Goal: Task Accomplishment & Management: Complete application form

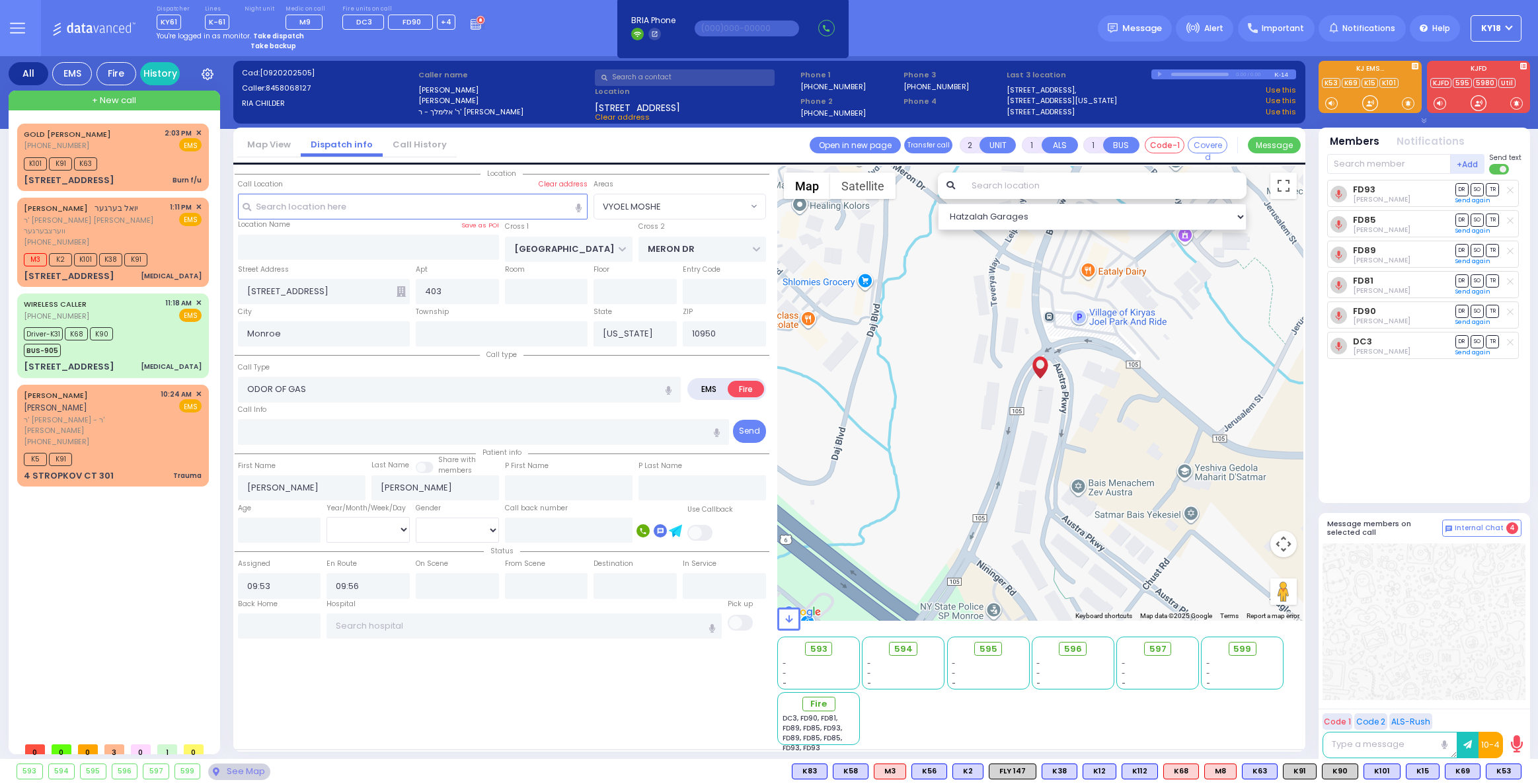
select select "VYOEL MOSHE"
select select
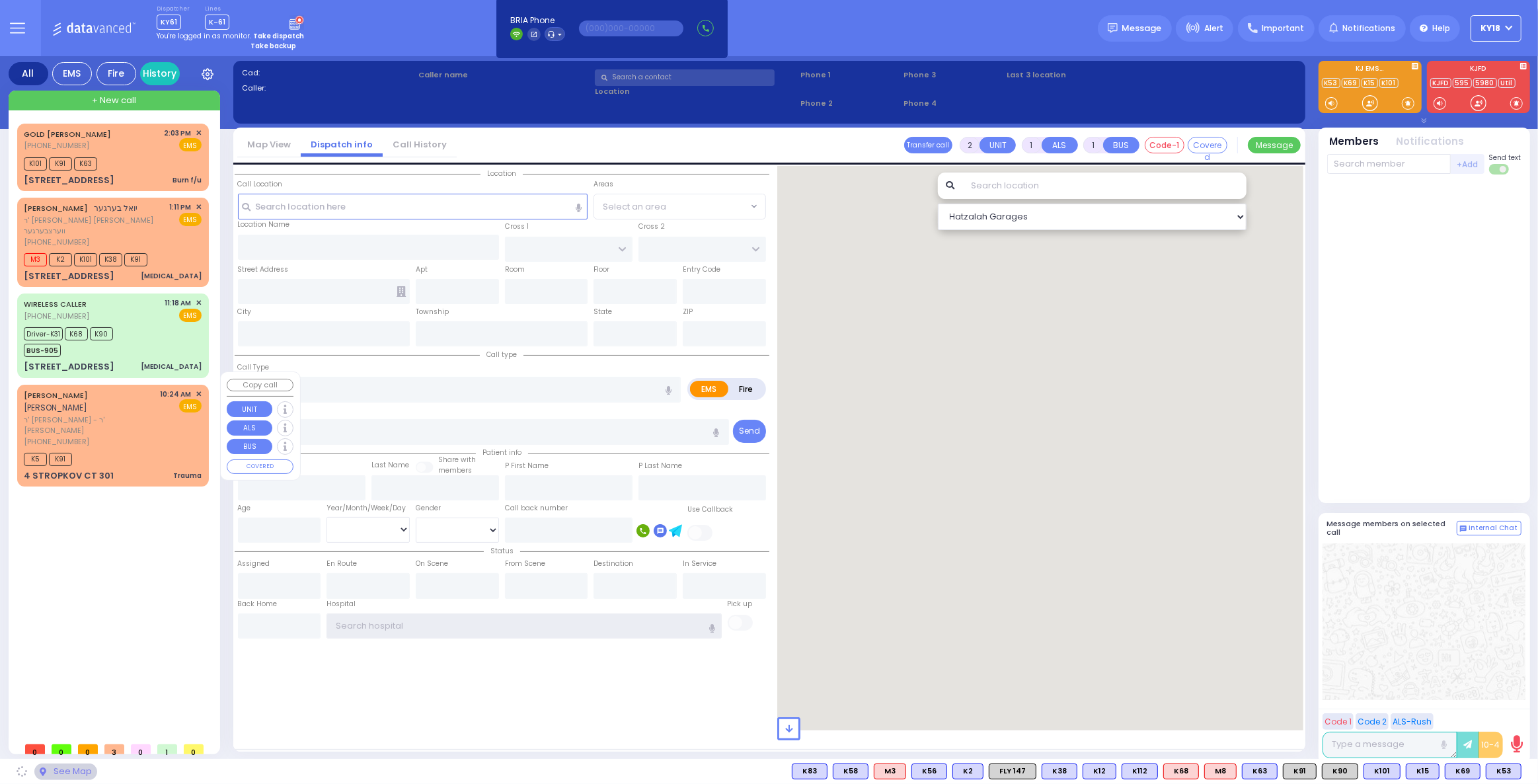
type input "ky18"
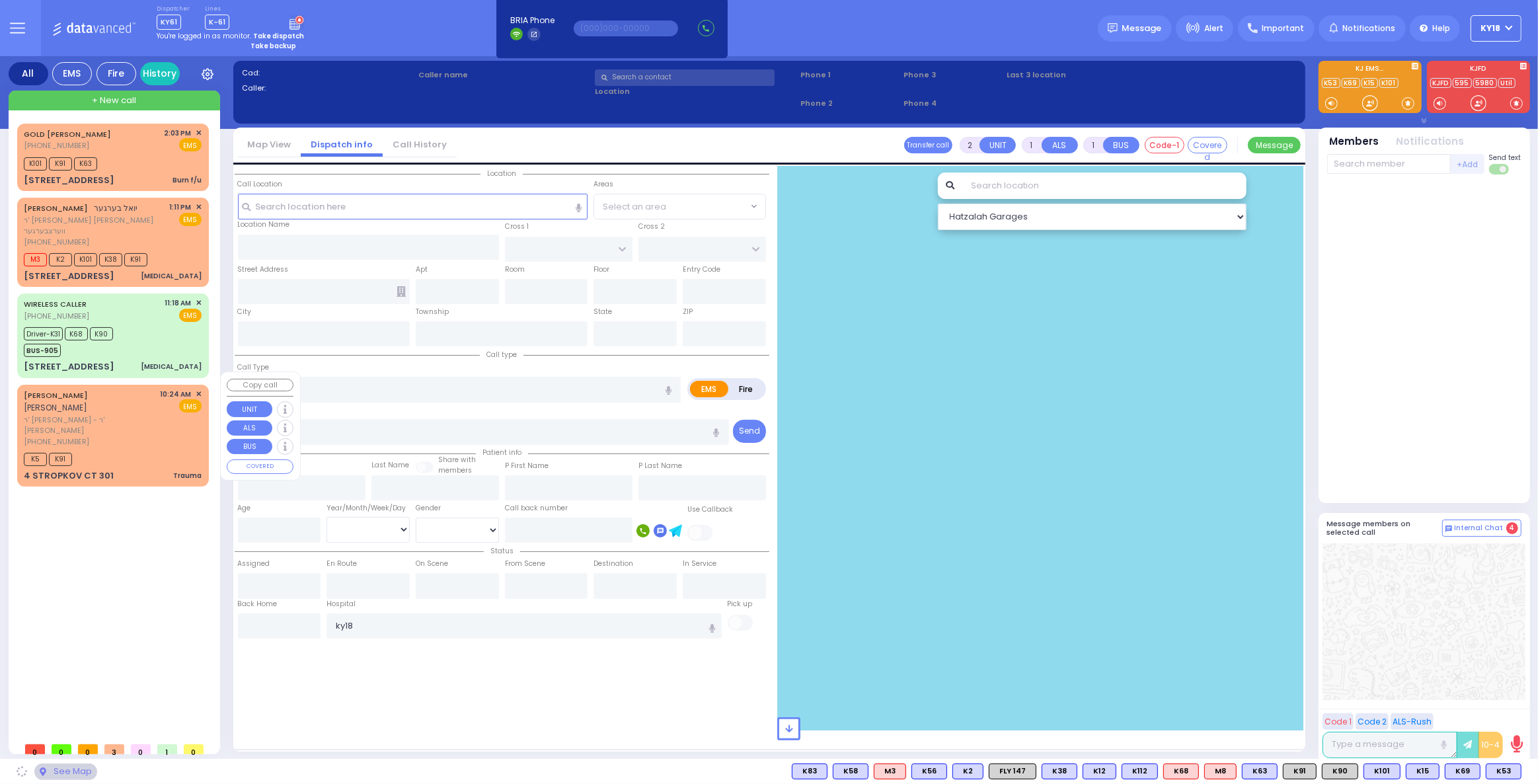
click at [141, 449] on div "K5 K91" at bounding box center [113, 457] width 178 height 17
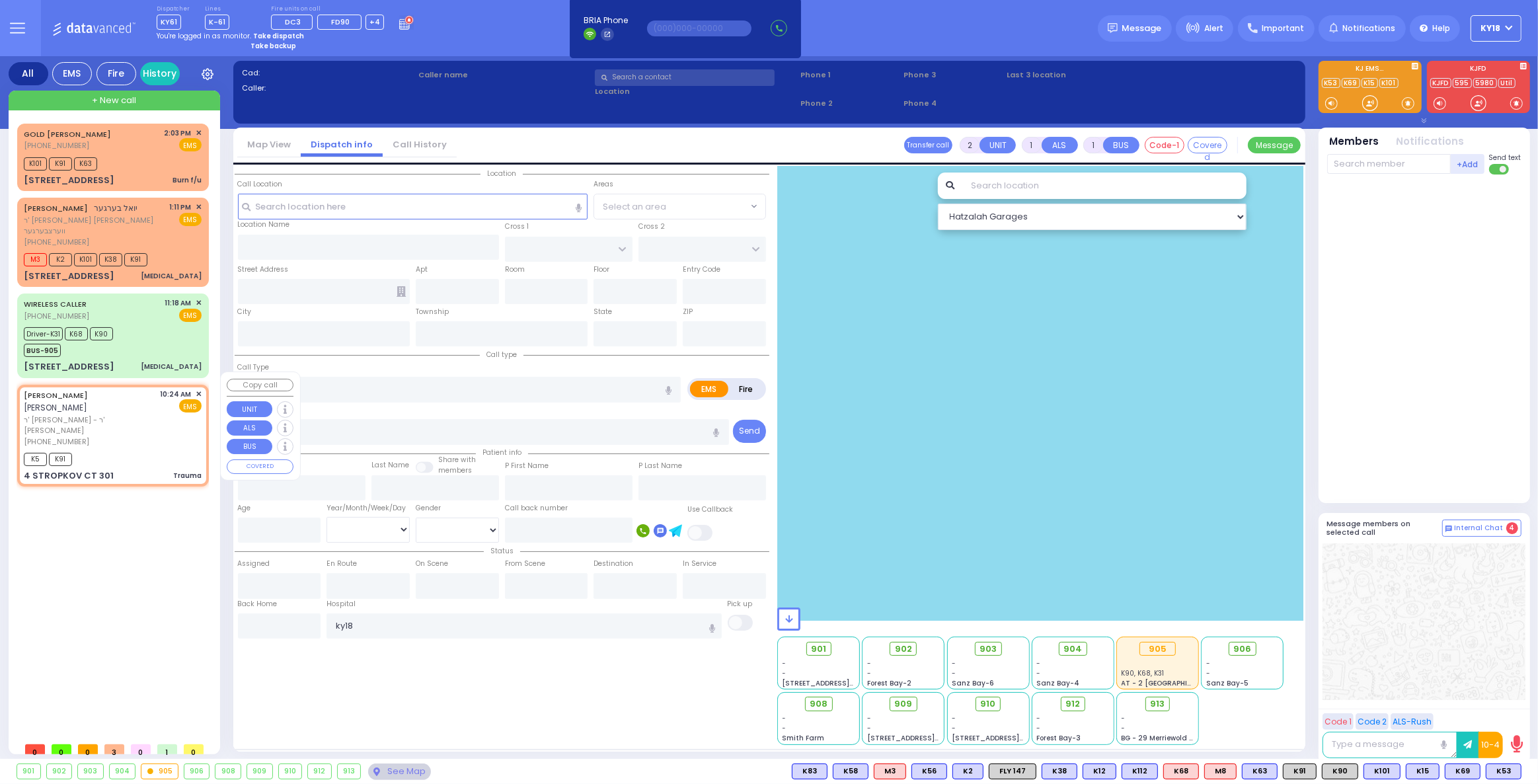
type input "0"
select select
type input "Trauma"
radio input "true"
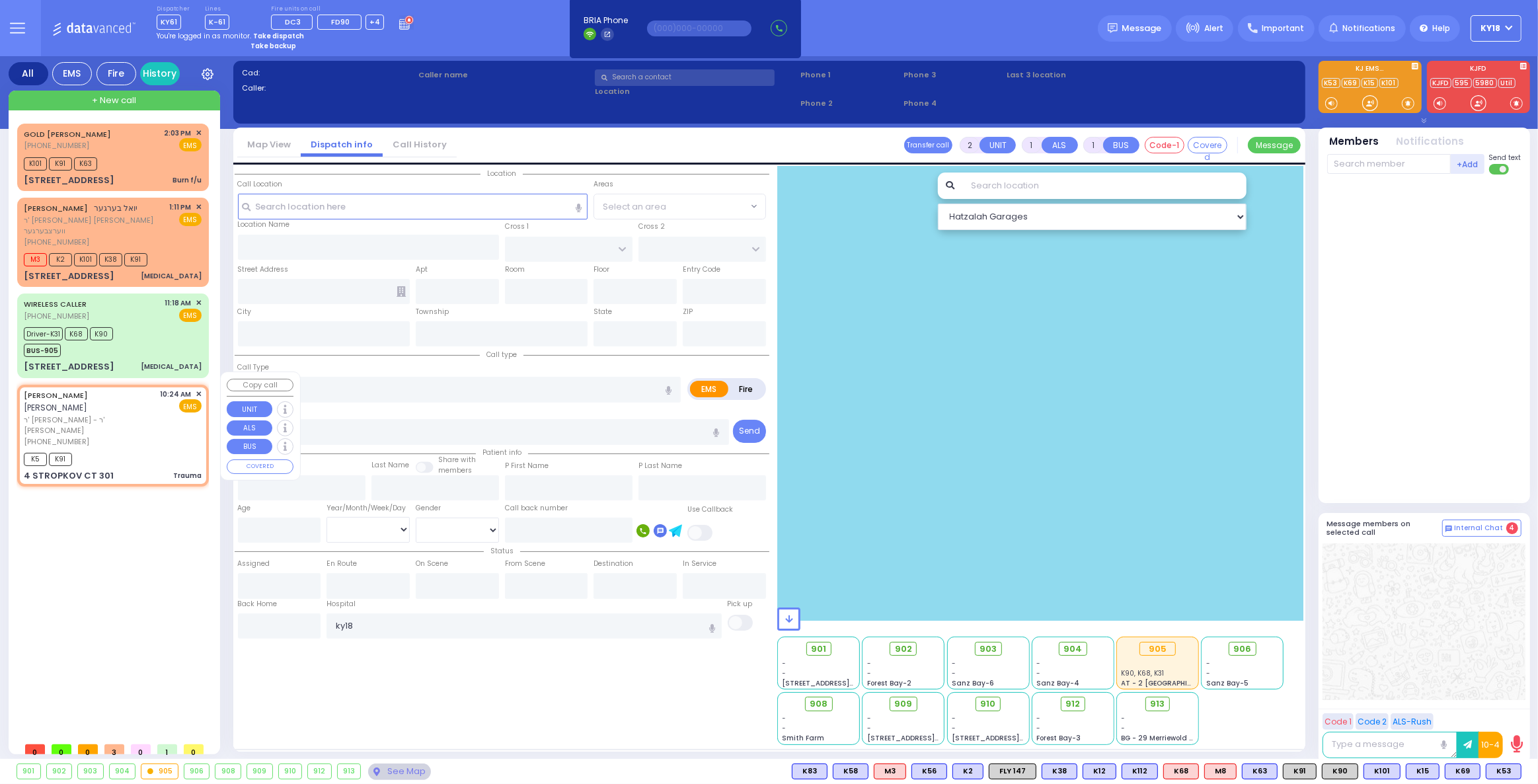
type input "[PERSON_NAME]"
type input "WALDMAN"
select select
type input "10:24"
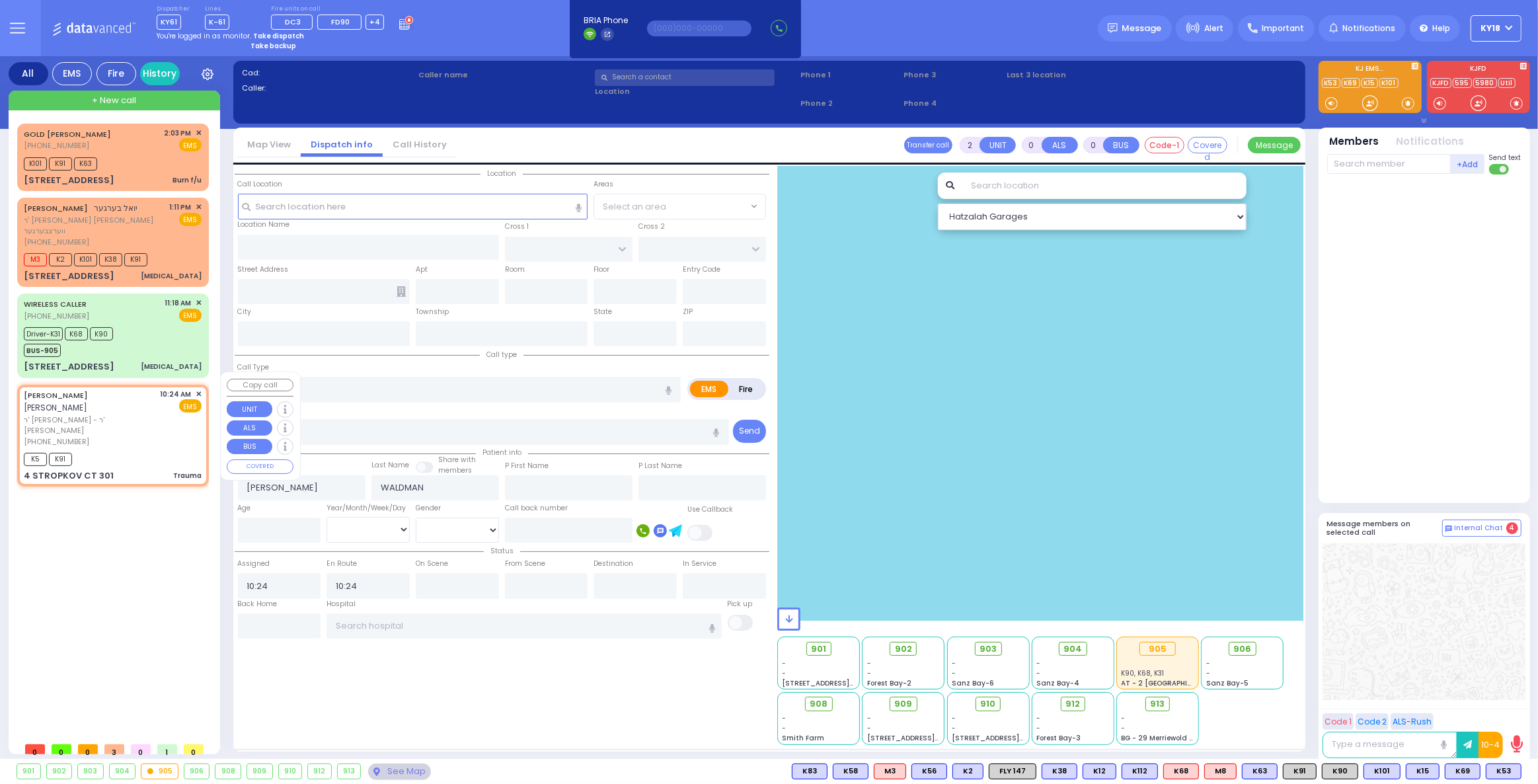
select select "Hatzalah Garages"
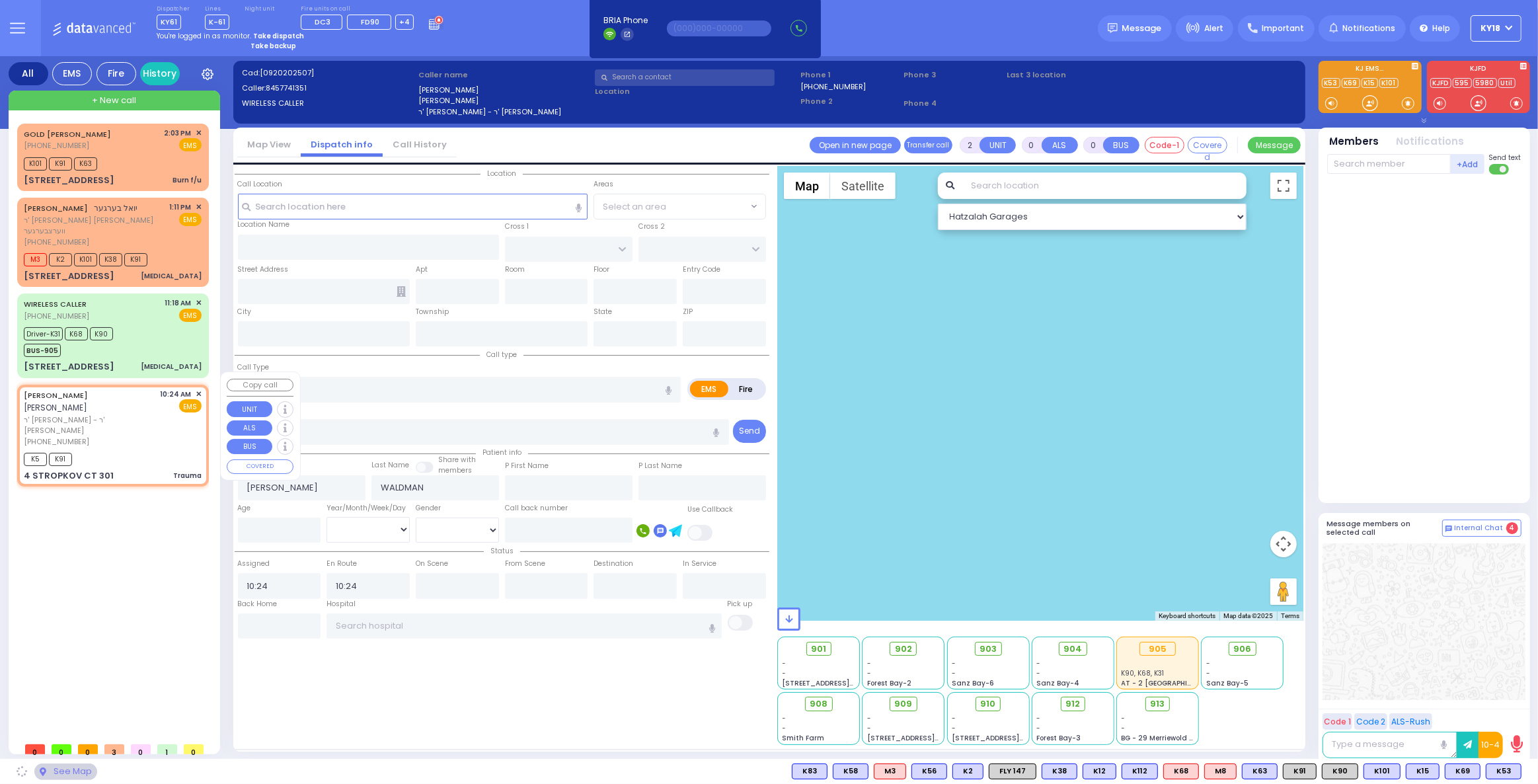
type input "RIMENEV COURT"
type input "DAJ BLVD"
type input "4 STROPKOV CT"
type input "301"
type input "Monroe"
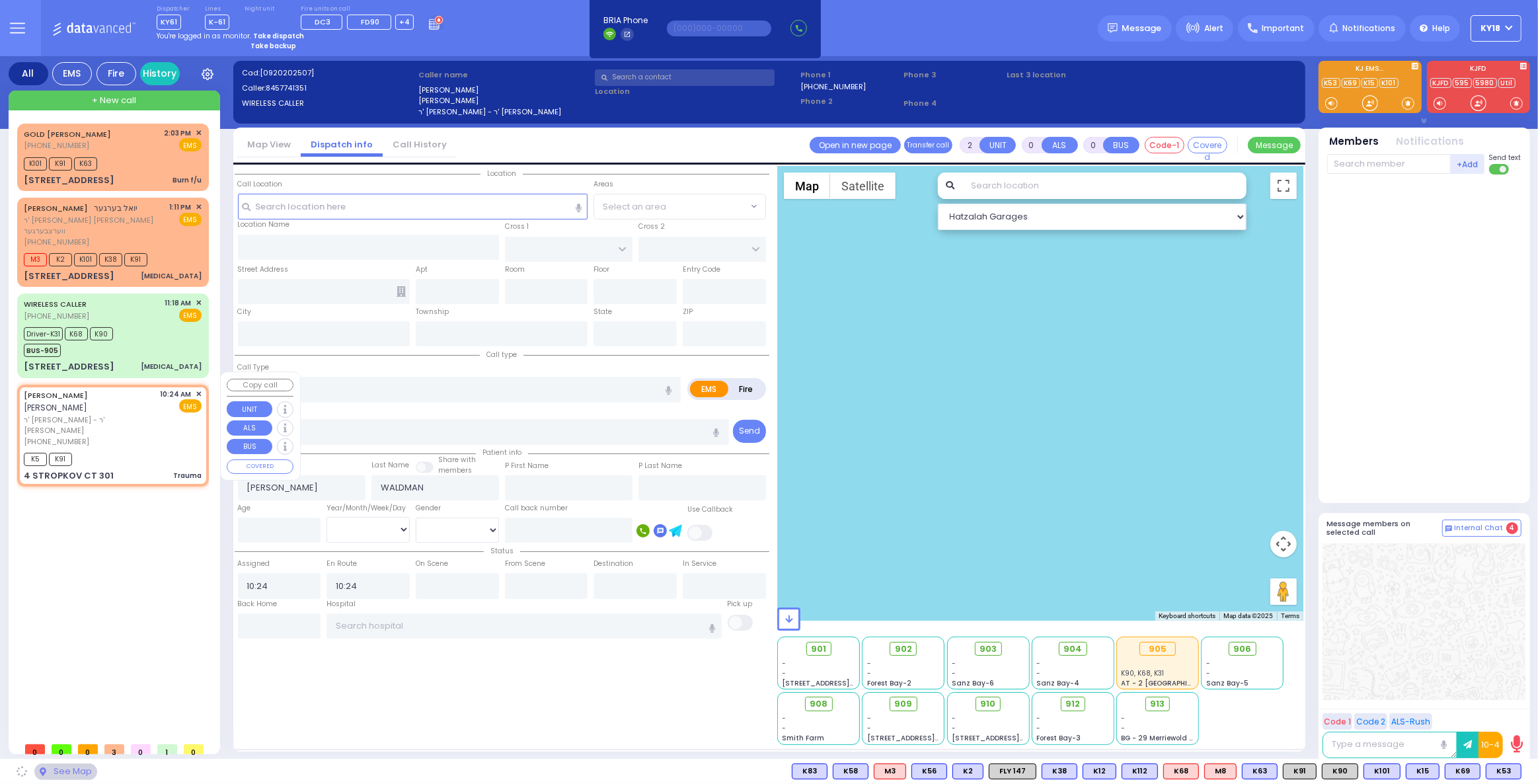
type input "[US_STATE]"
type input "10950"
select select "SECTION 1"
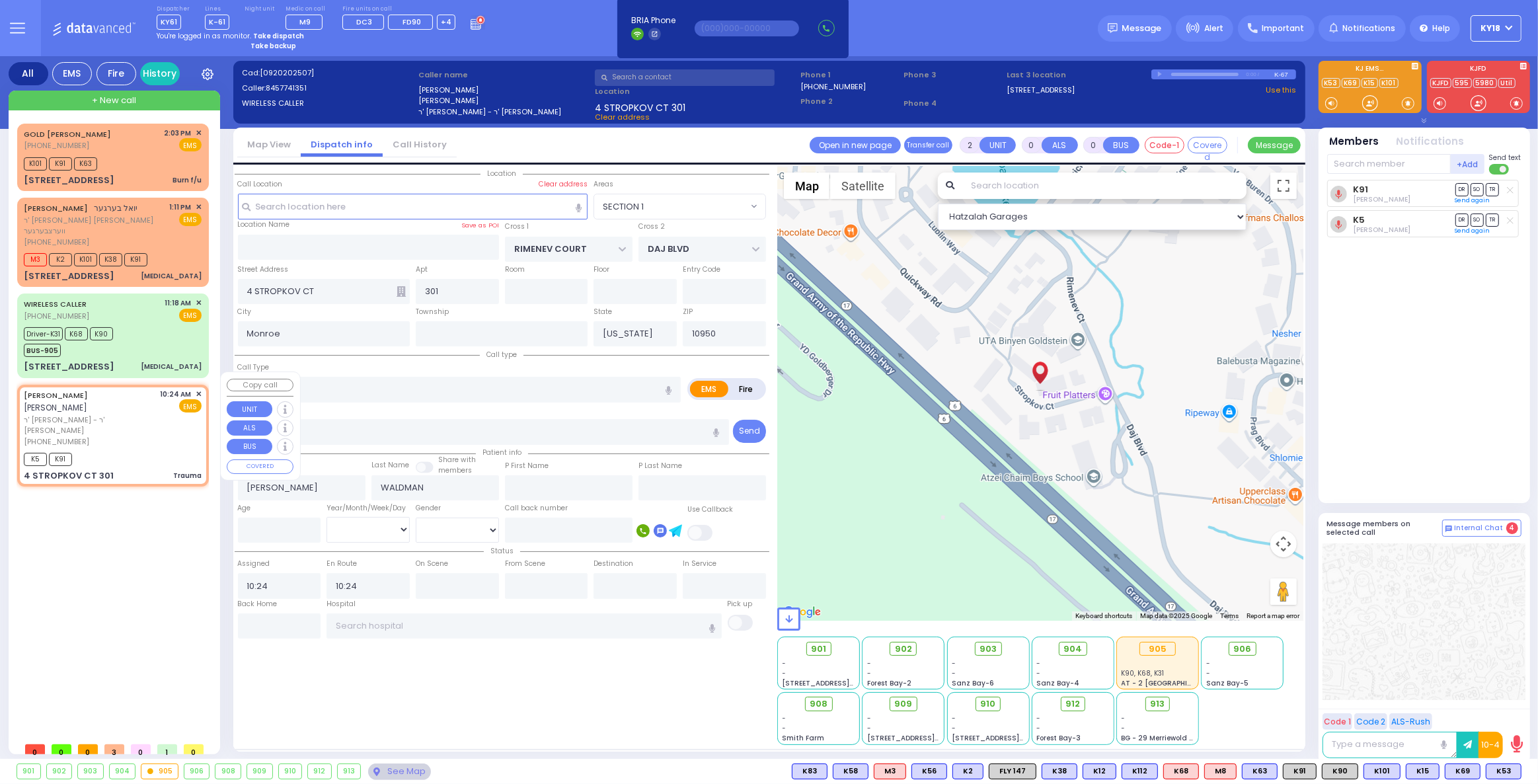
click at [195, 389] on span "✕" at bounding box center [198, 394] width 6 height 11
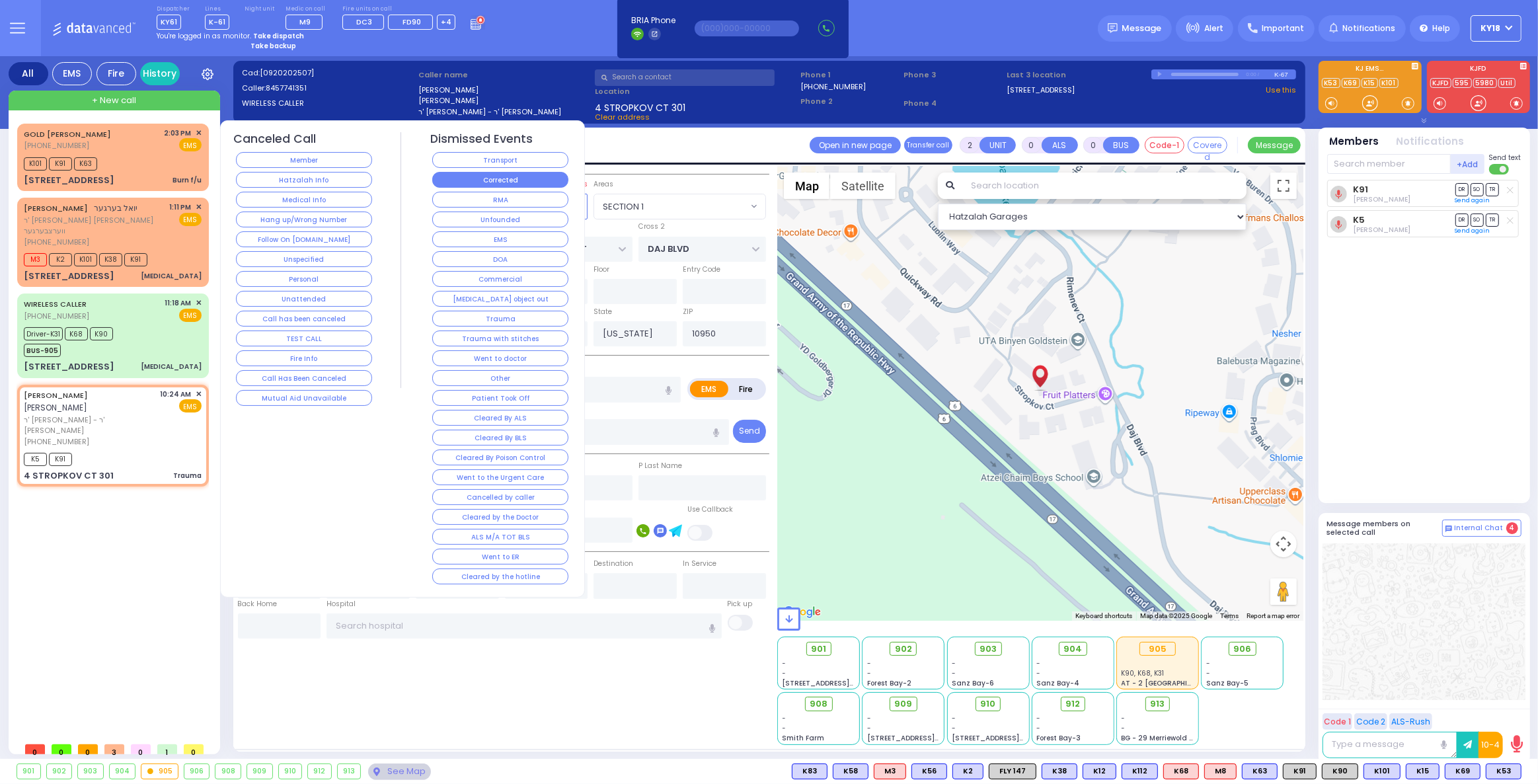
click at [449, 175] on button "Corrected" at bounding box center [501, 180] width 136 height 16
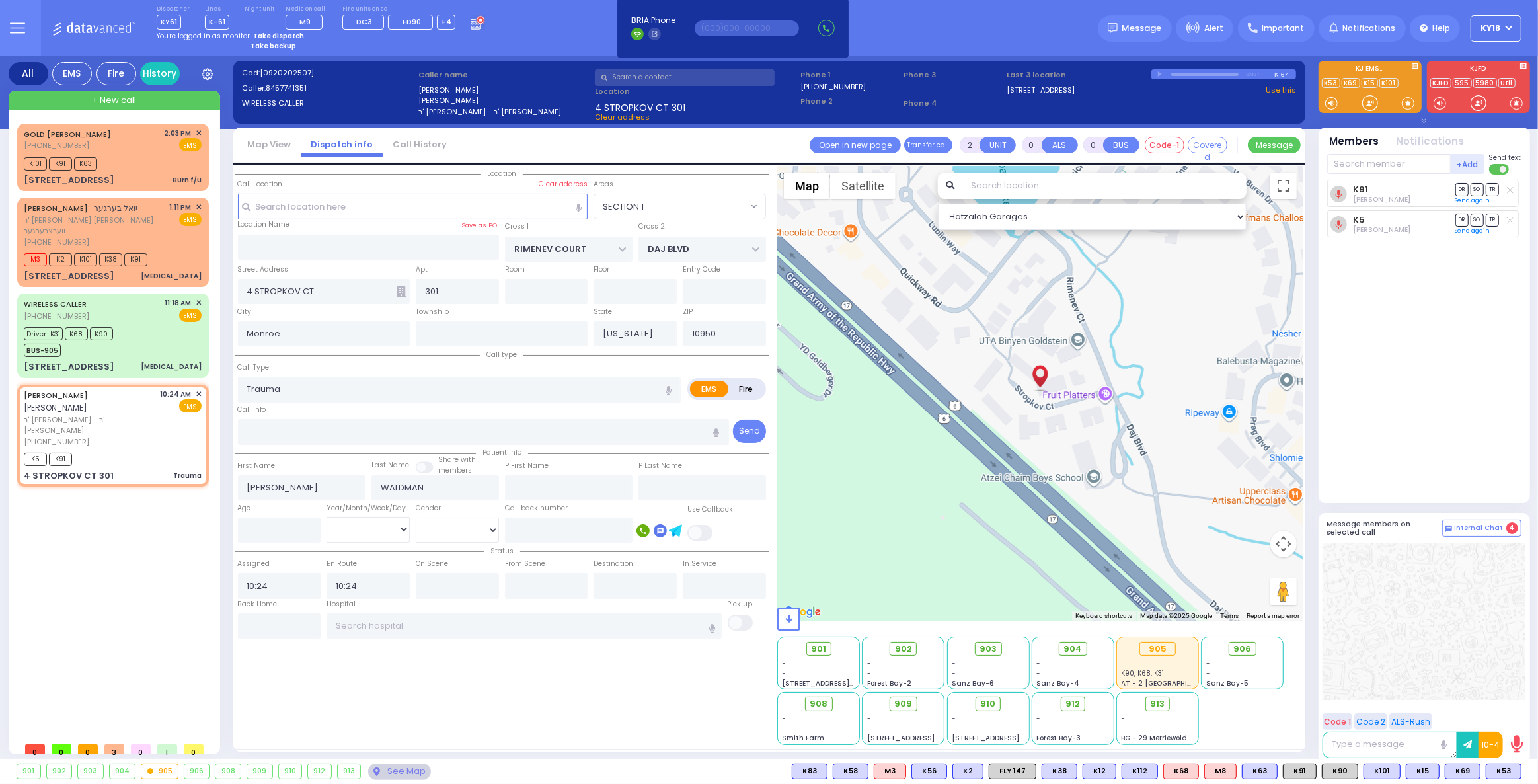
select select
radio input "true"
select select
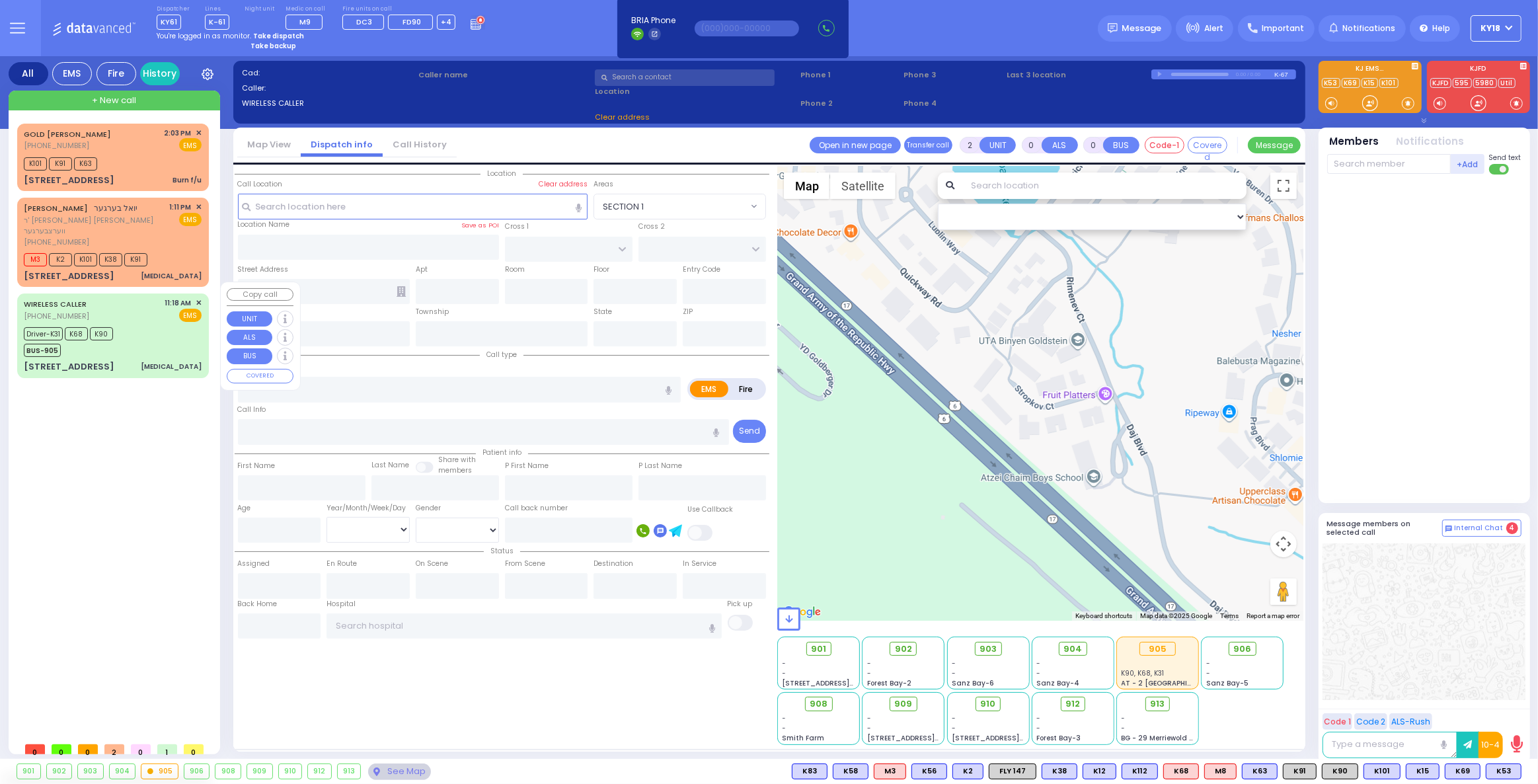
click at [154, 334] on div "Driver-K31 K68 K90 BUS-905" at bounding box center [113, 340] width 178 height 33
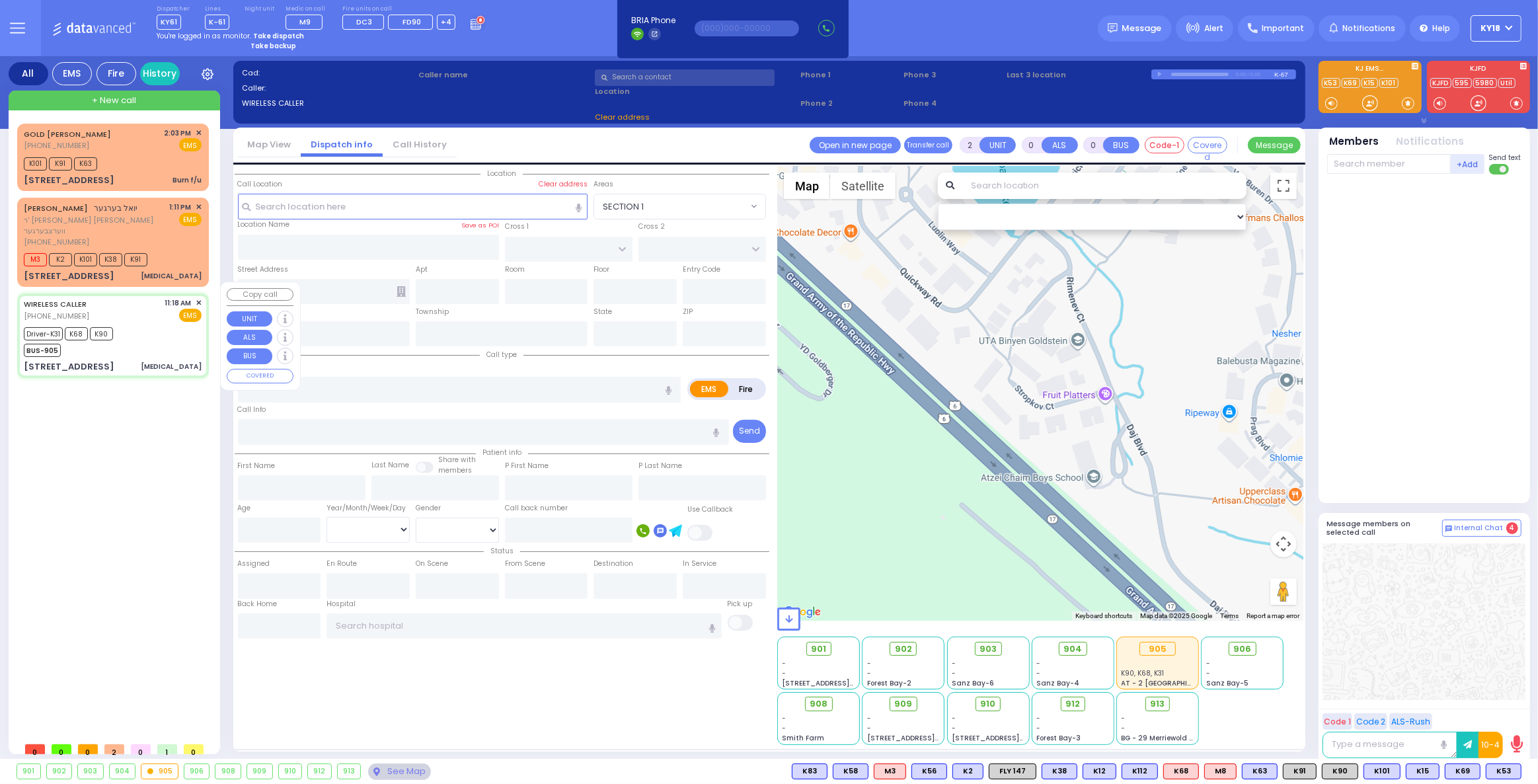
type input "6"
select select
type input "[MEDICAL_DATA]"
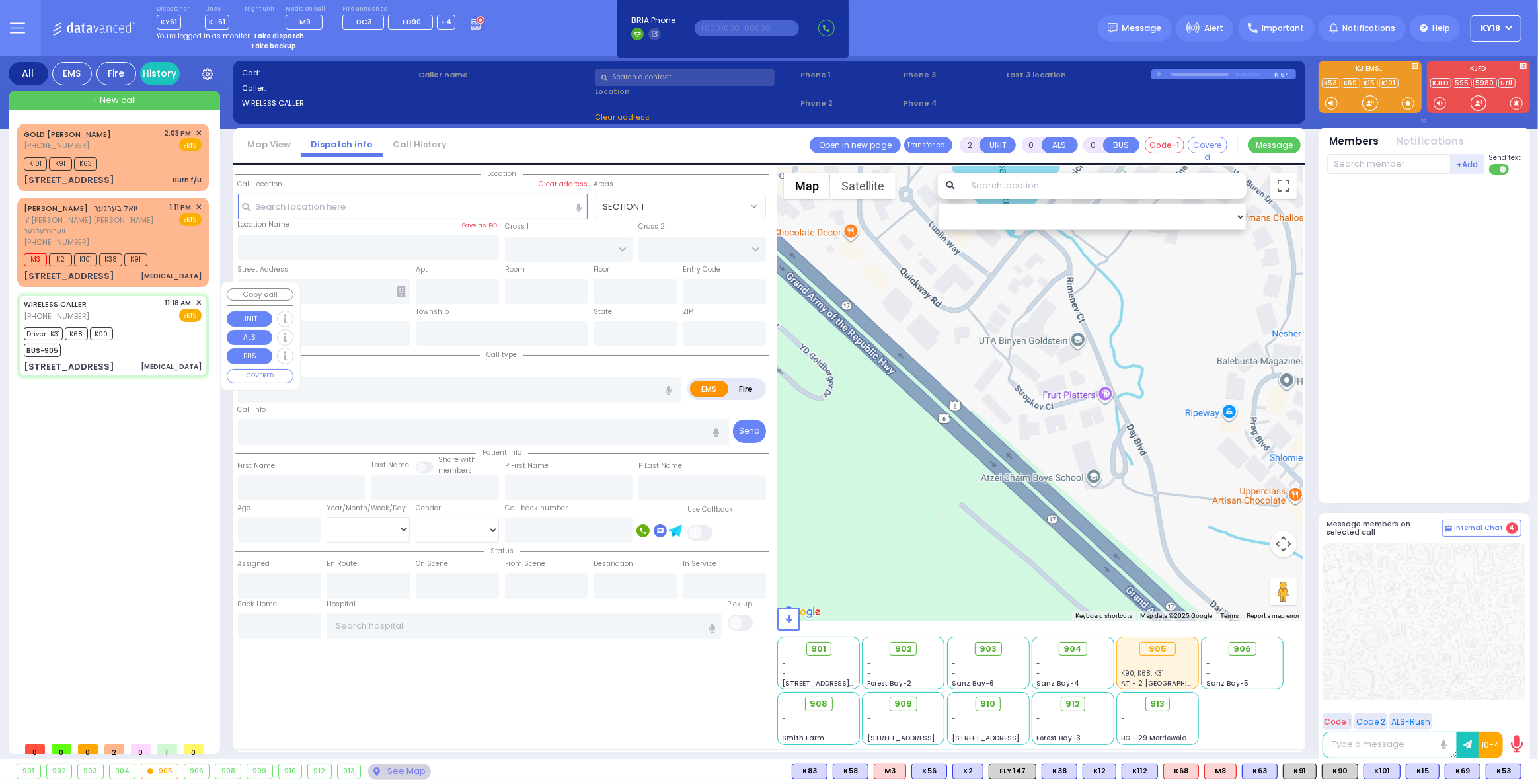
radio input "true"
type input "Nachmen"
type input "[PERSON_NAME]"
type input "4"
select select "Year"
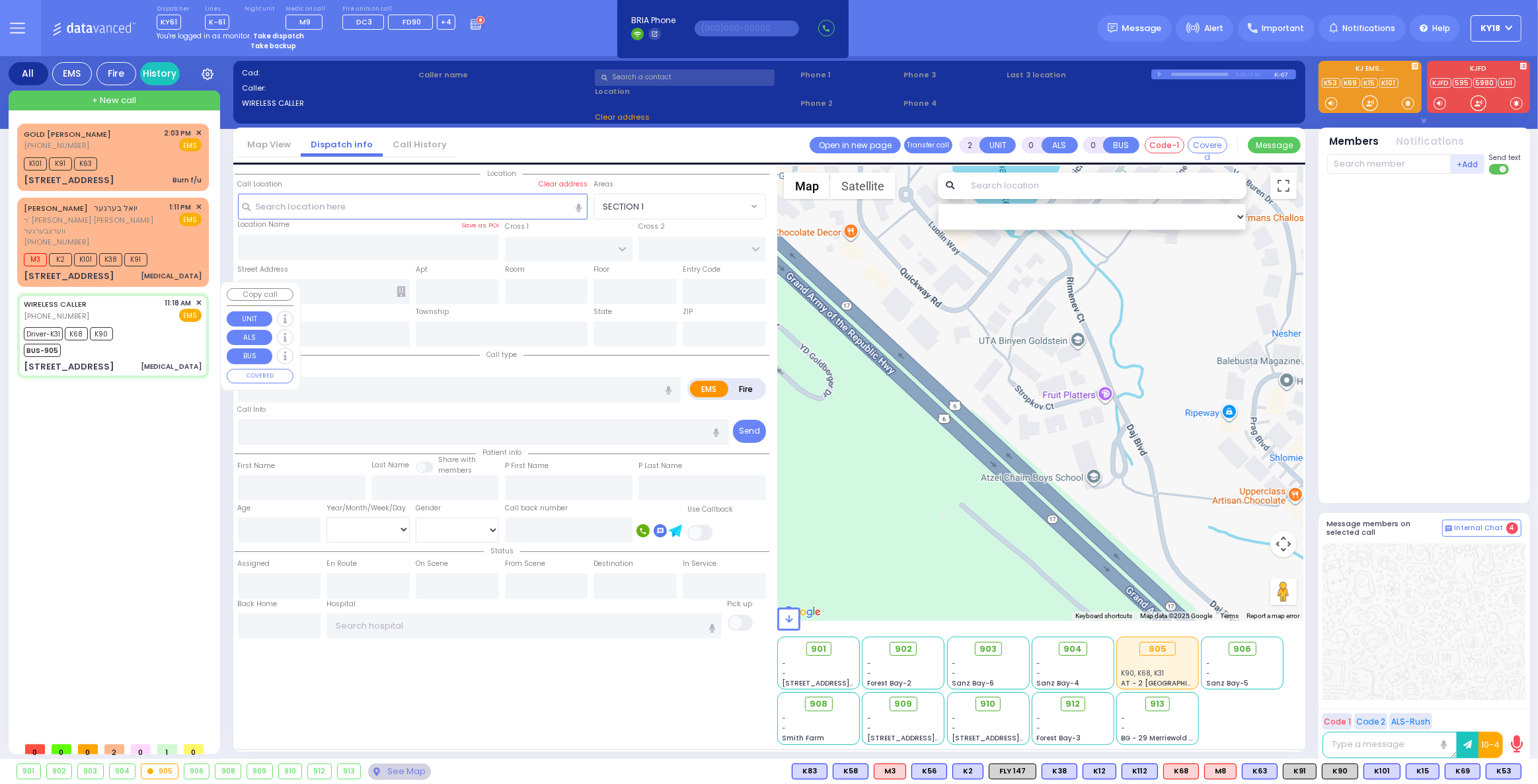
select select "[DEMOGRAPHIC_DATA]"
type input "11:18"
type input "11:21"
type input "11:29"
type input "12:00"
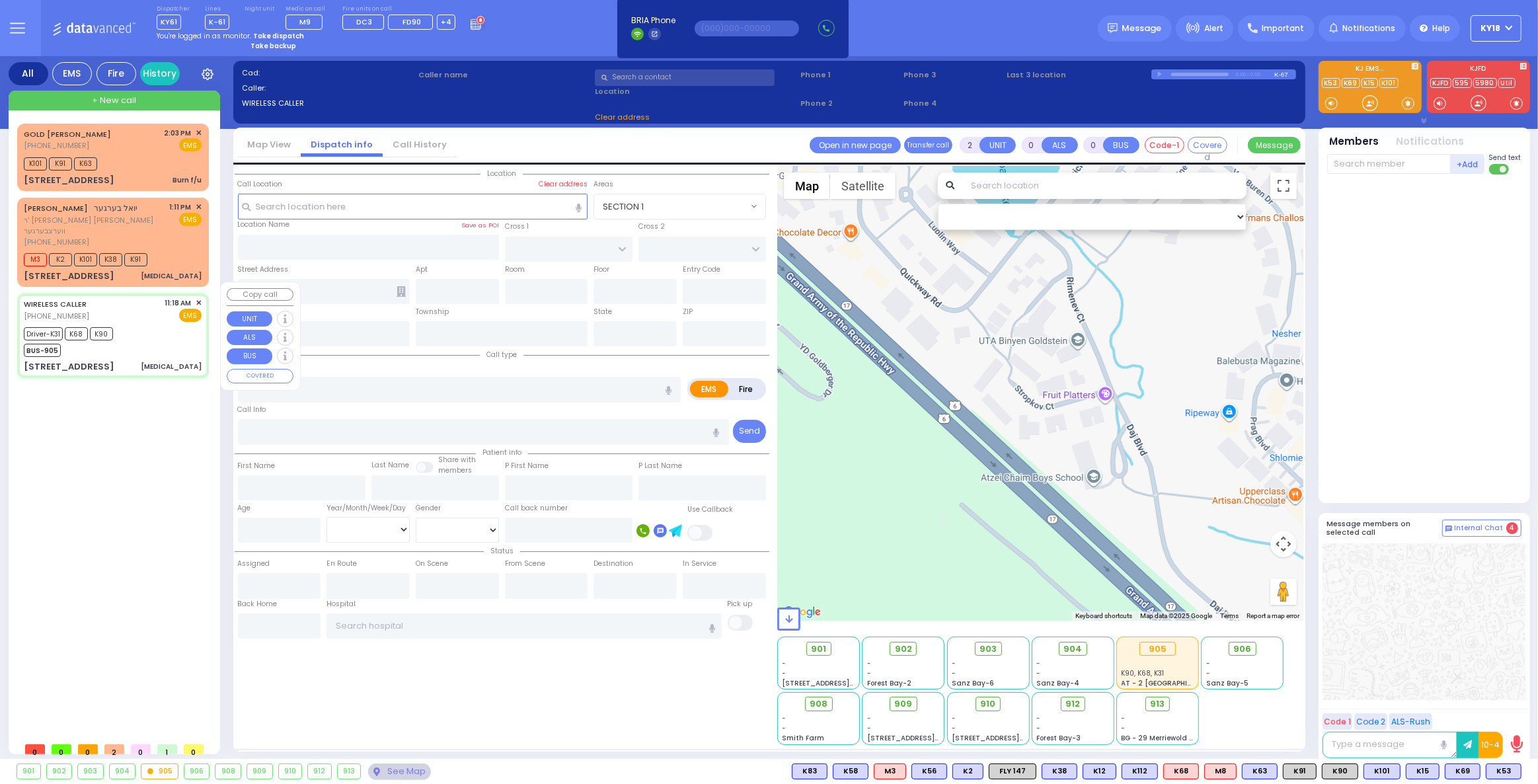
type input "13:00"
type input "14:00"
type input "[GEOGRAPHIC_DATA] [STREET_ADDRESS]"
type input "NICKLESBURG RD"
type input "FOREST RD"
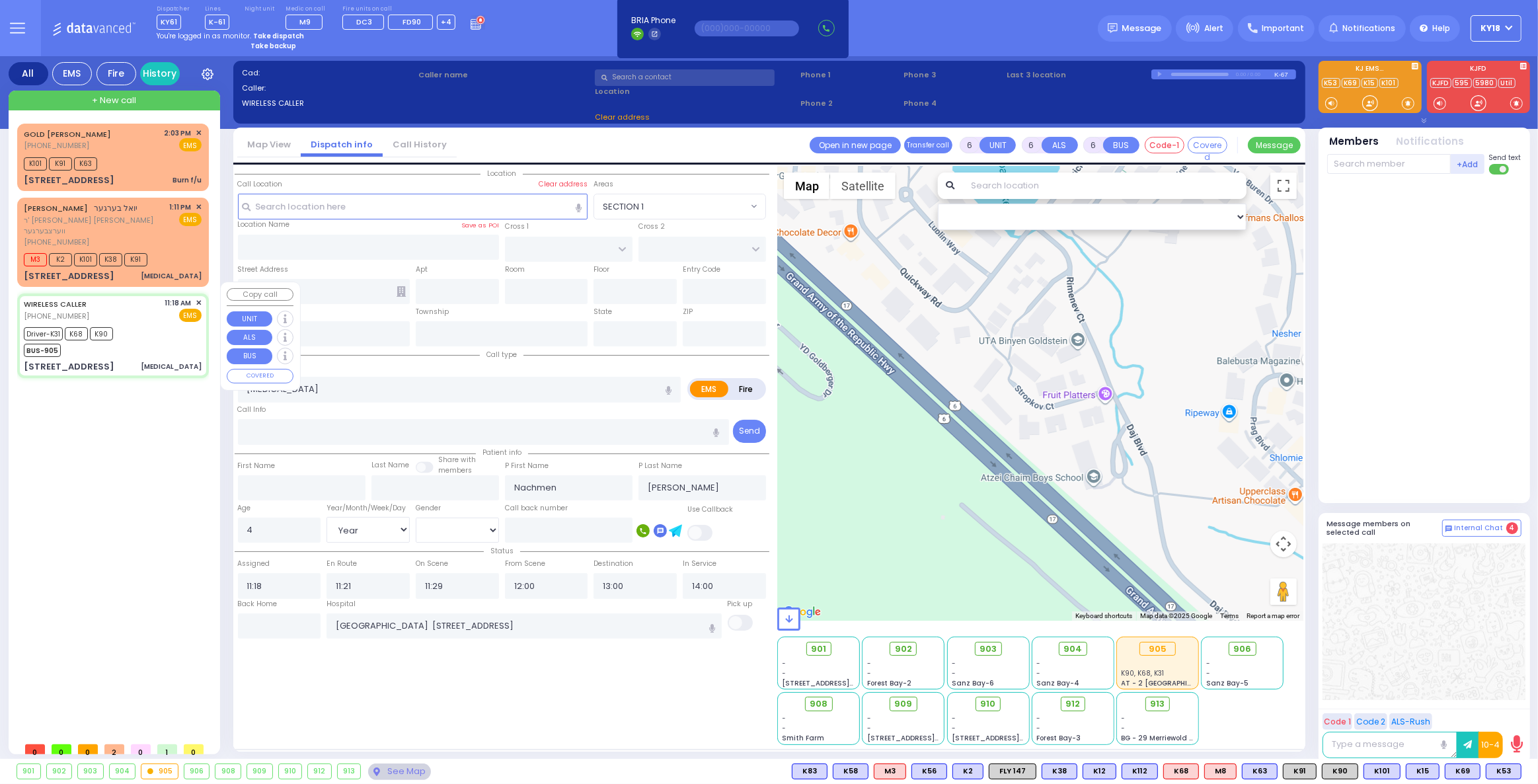
type input "[STREET_ADDRESS]"
type input "212"
type input "Monroe"
type input "[US_STATE]"
type input "10950"
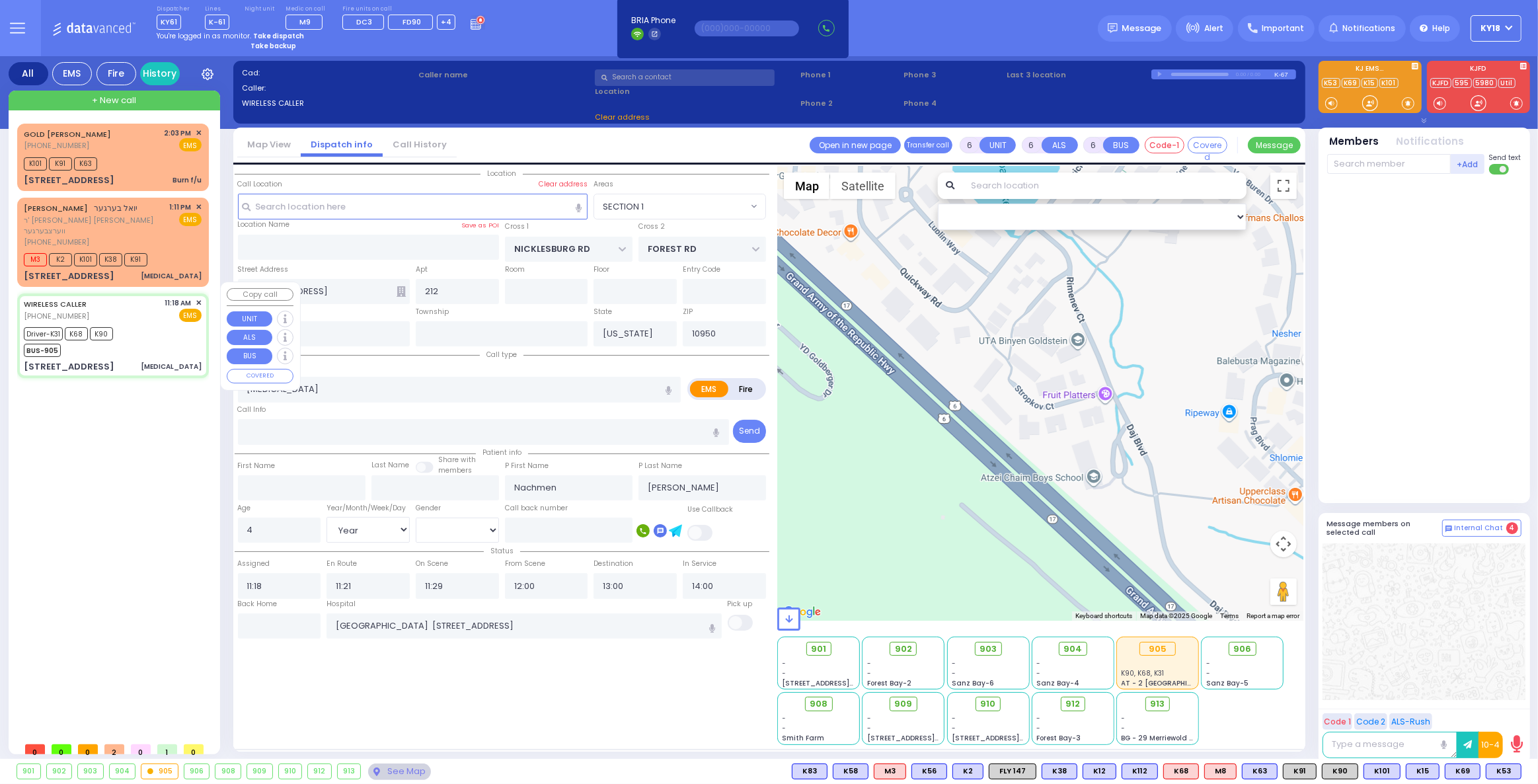
select select "ATZEI TAMURIM"
select select "Hatzalah Garages"
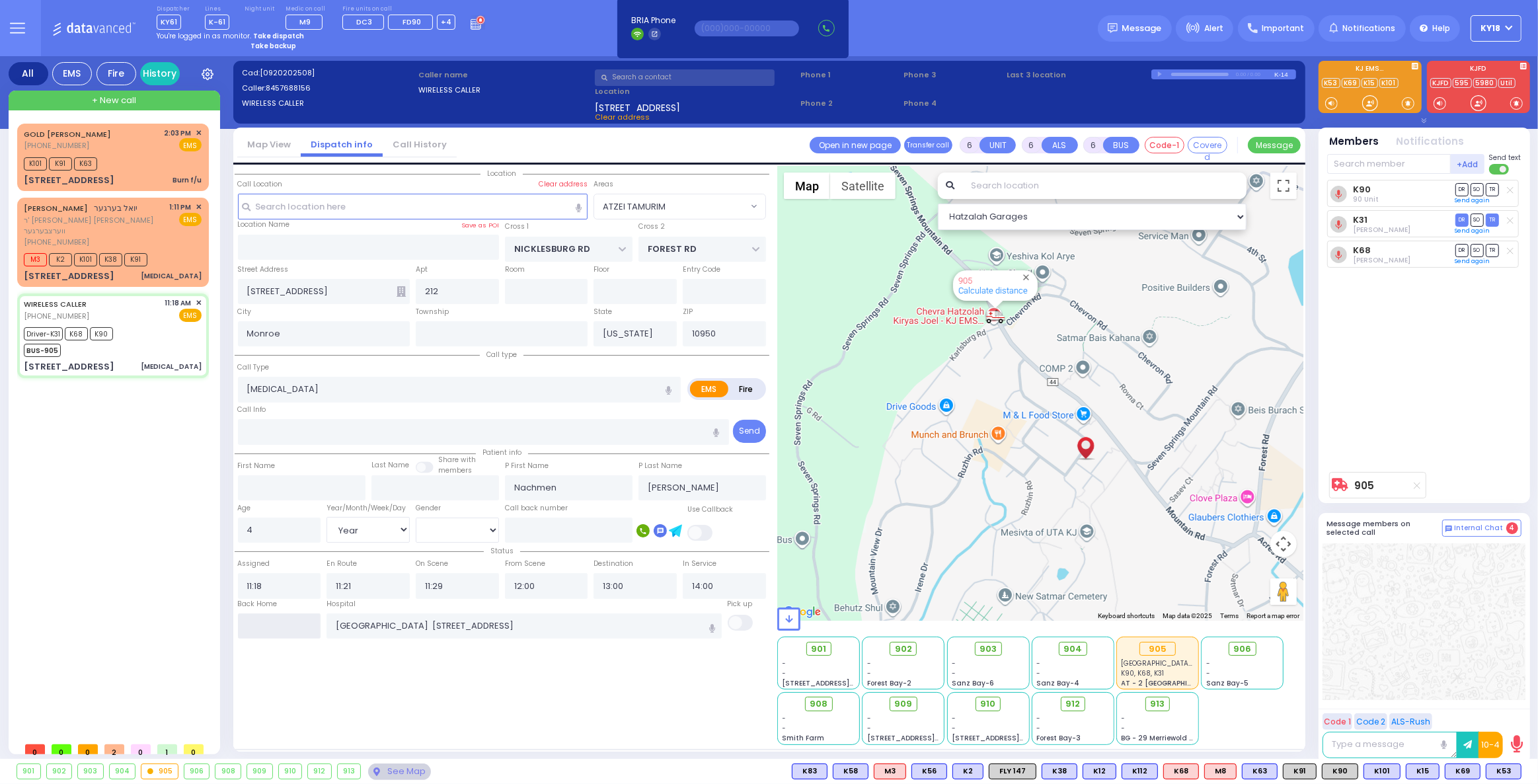
click at [256, 624] on input "text" at bounding box center [279, 625] width 83 height 25
type input "15:02"
select select
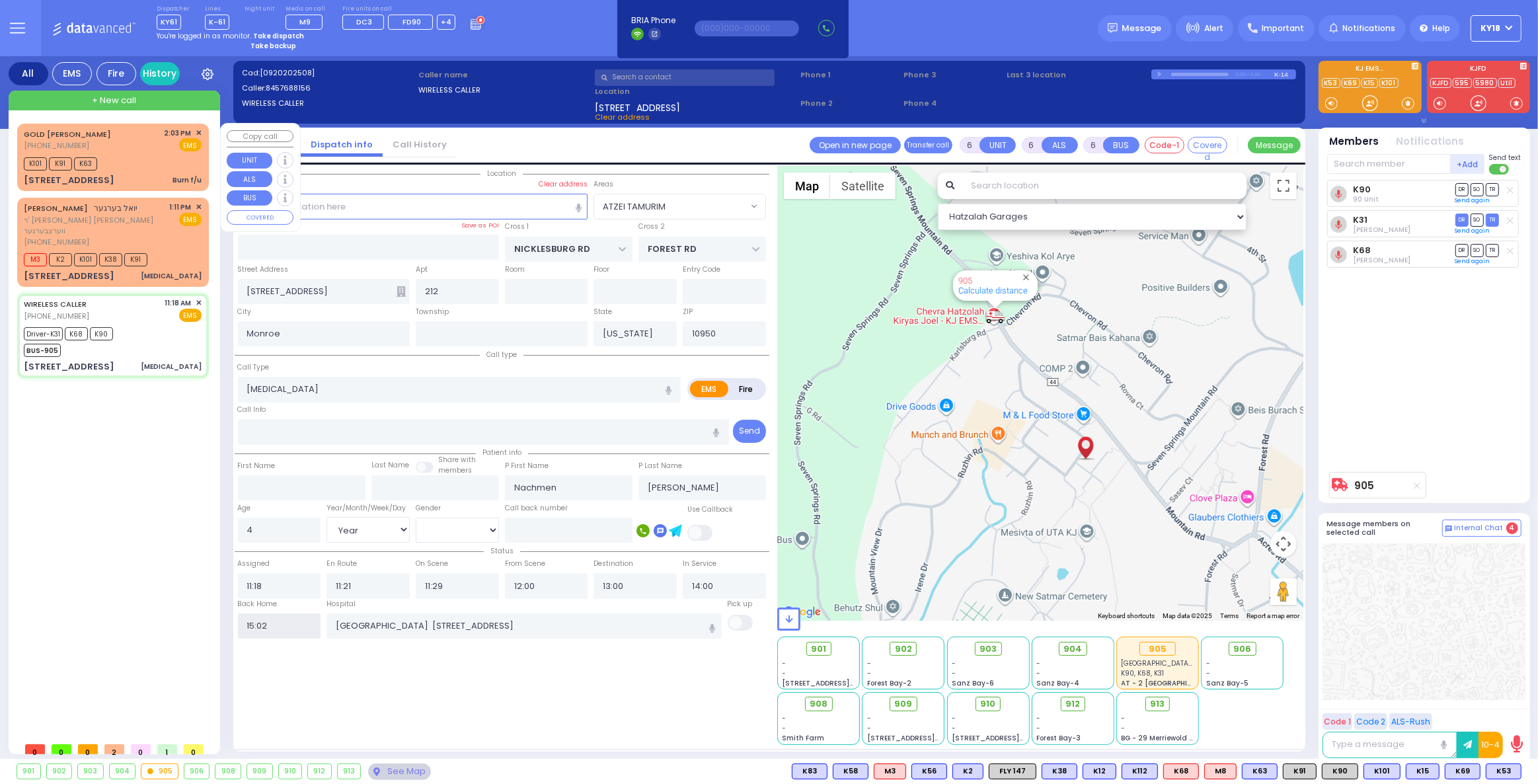
radio input "true"
select select
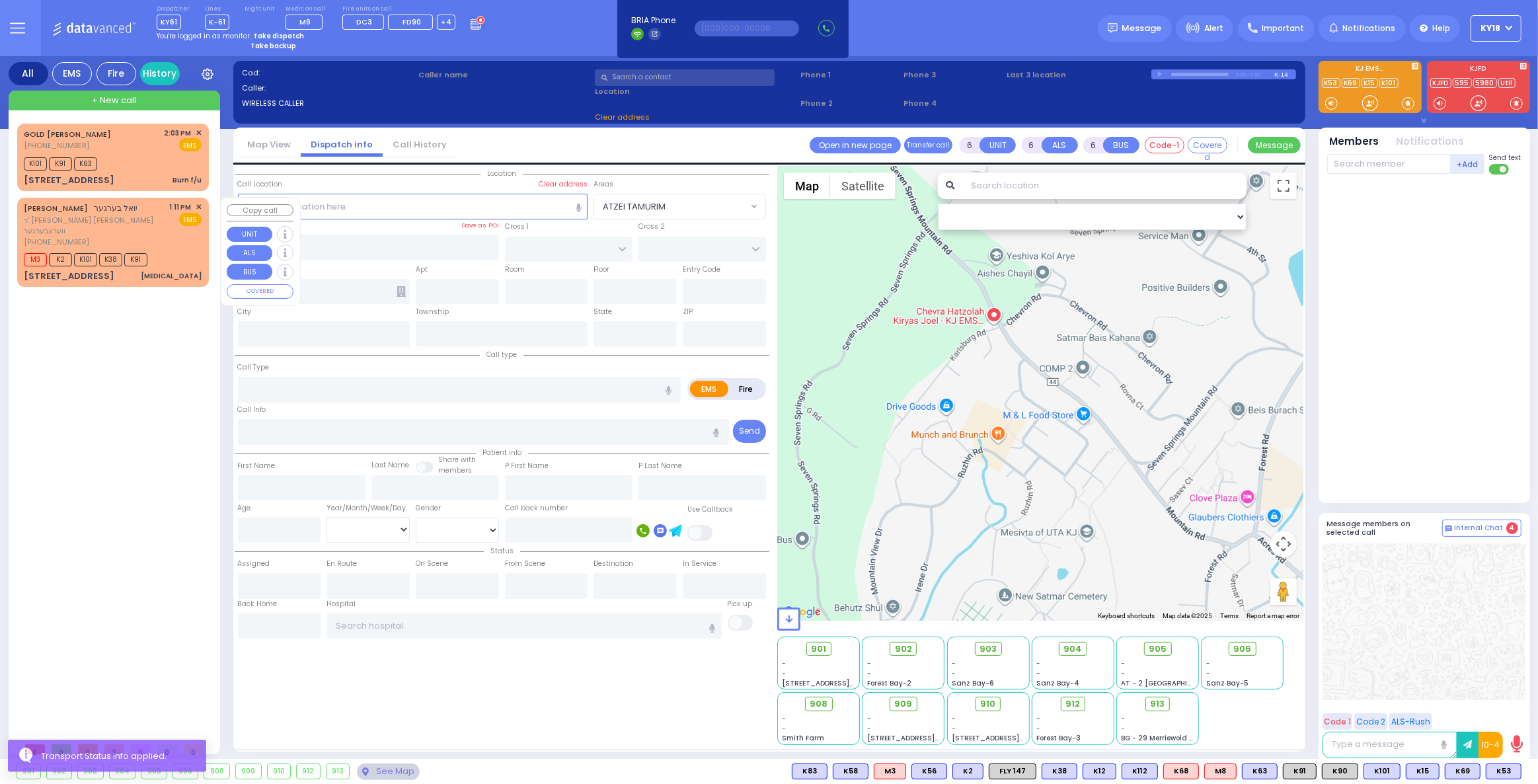
click at [172, 221] on div "EMS" at bounding box center [186, 219] width 32 height 13
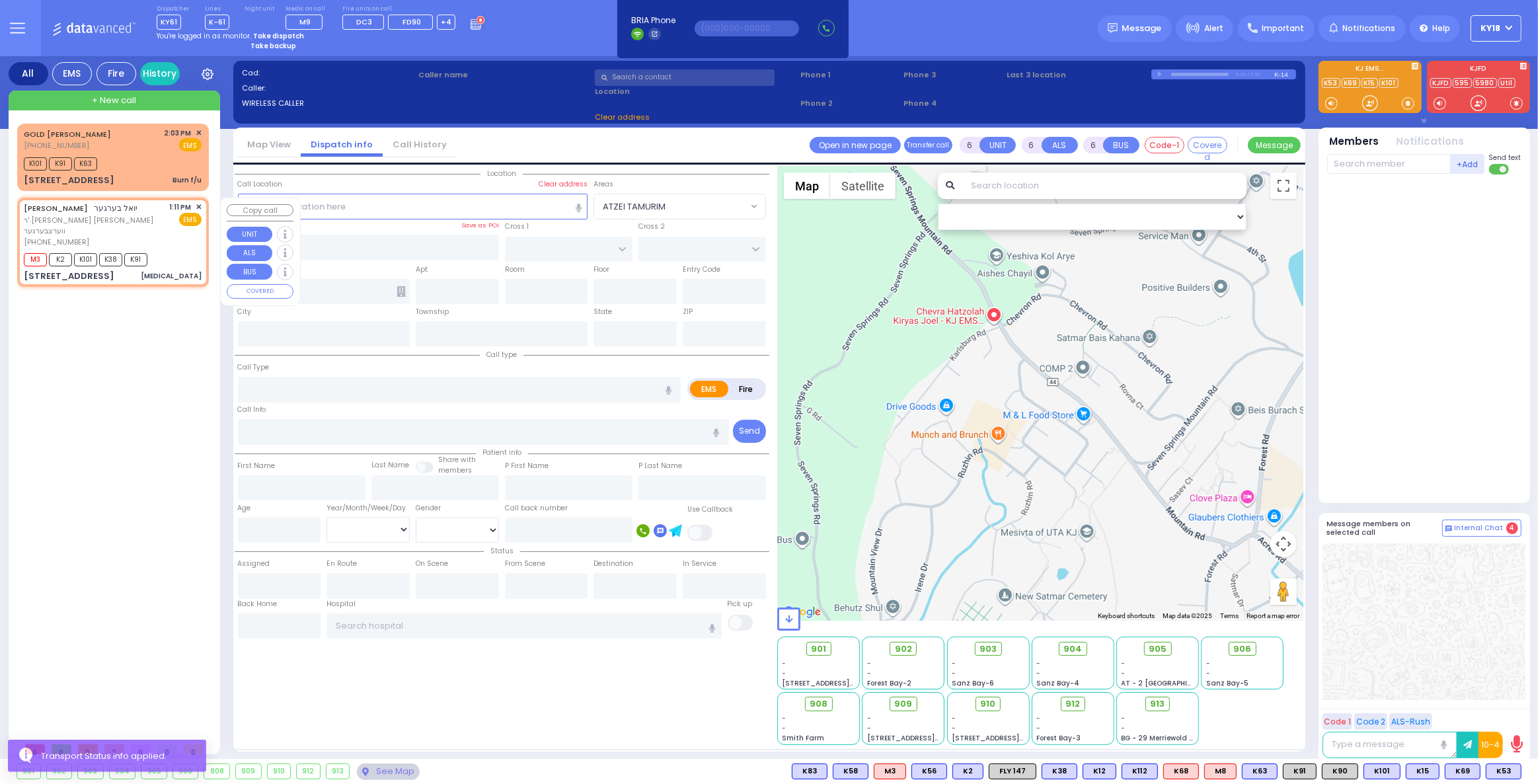
select select
type input "[MEDICAL_DATA]"
radio input "true"
type input "[PERSON_NAME]"
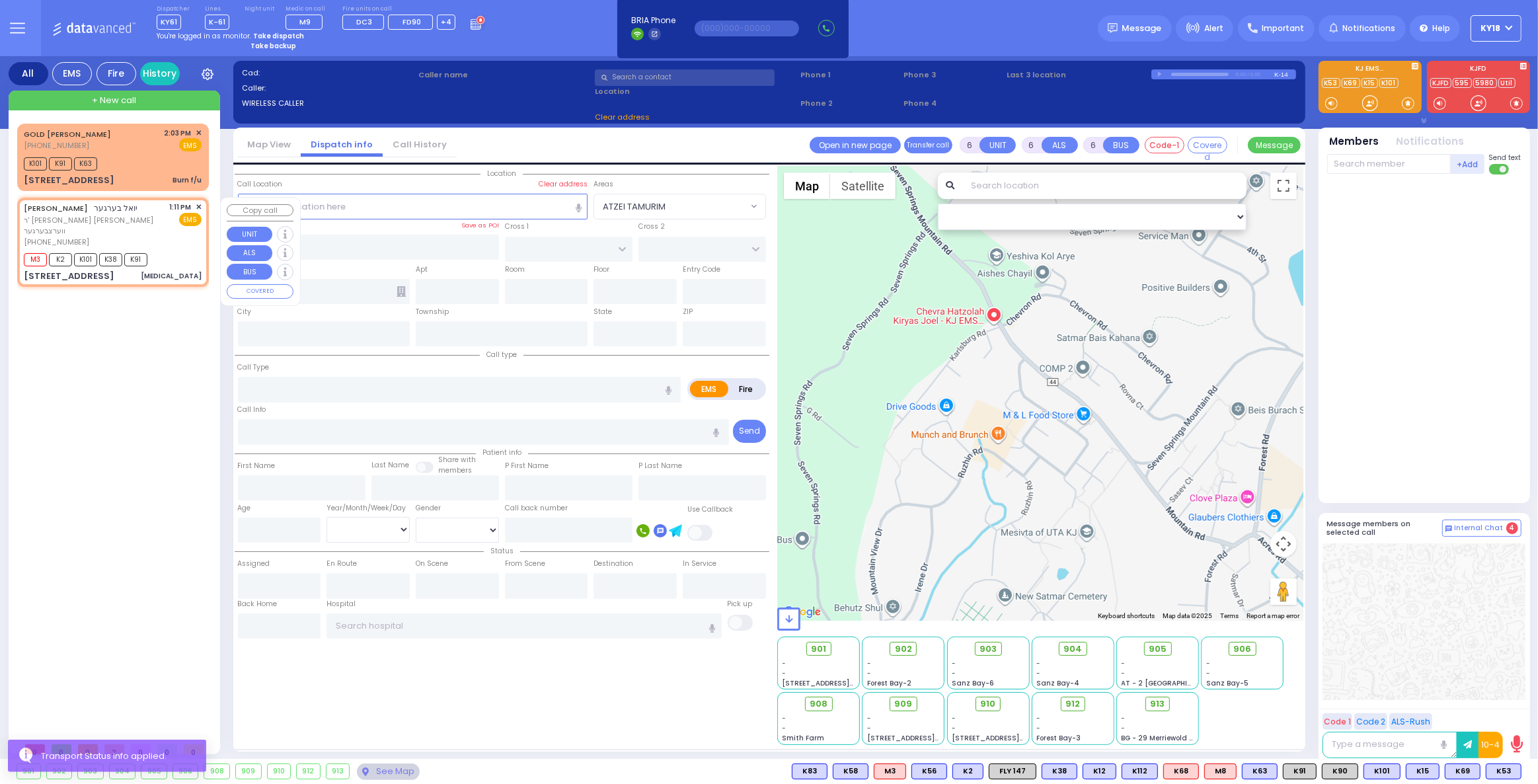
type input "Chana"
type input "[PERSON_NAME]"
type input "75"
select select "Year"
type input "13:11"
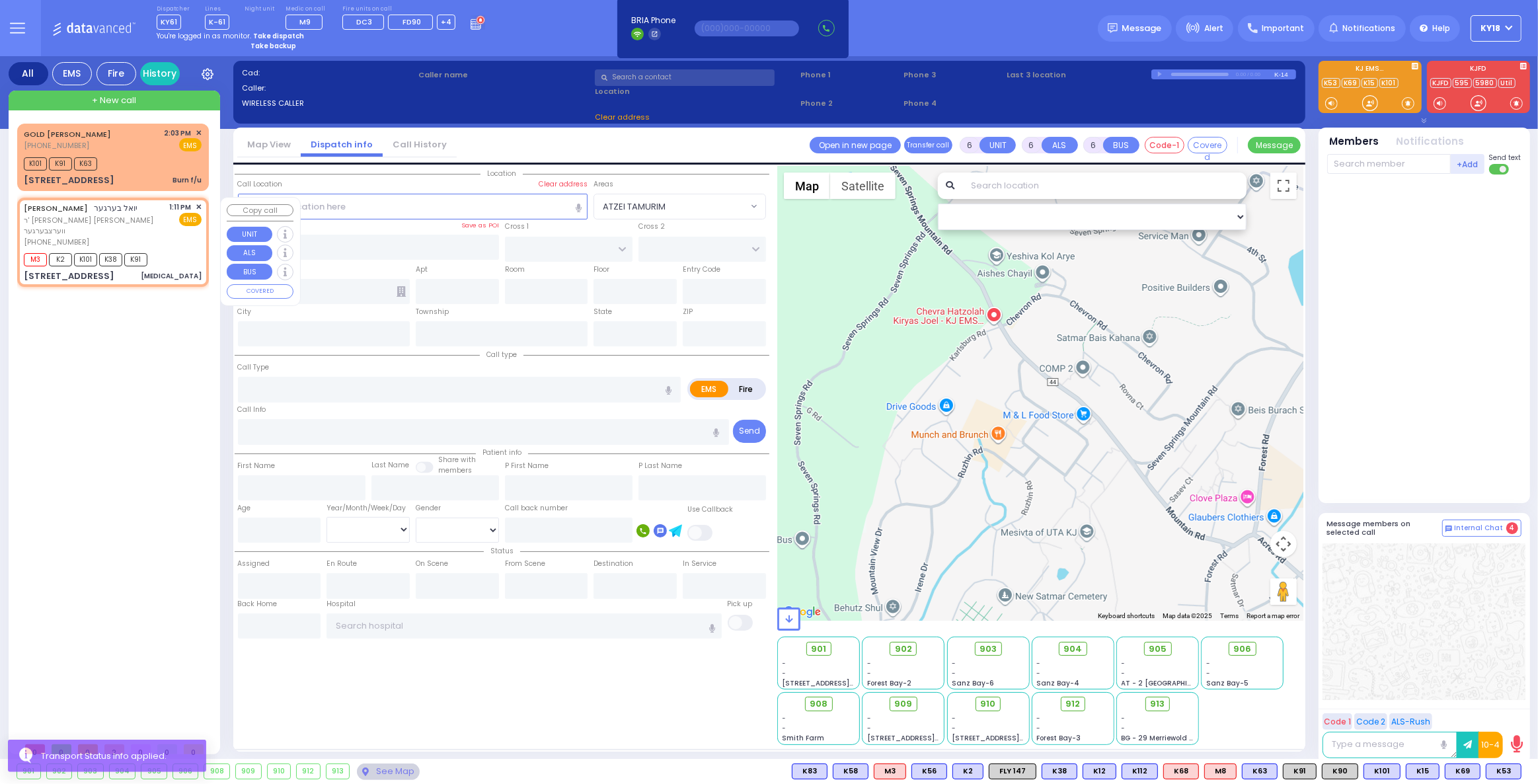
type input "13:12"
select select "Hatzalah Garages"
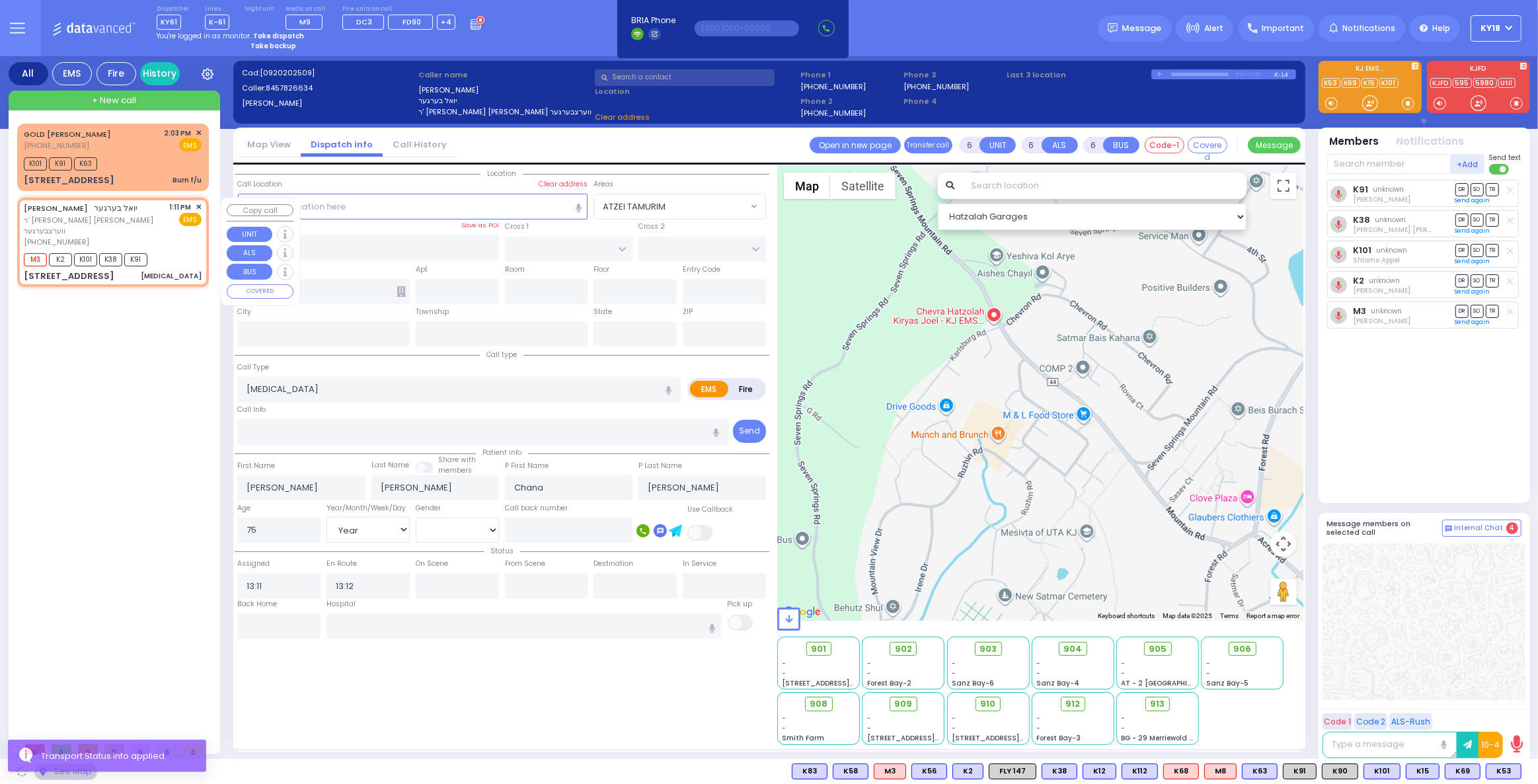
type input "YOEL KLEIN BLVD"
type input "MERON DR"
type input "[STREET_ADDRESS]"
type input "201"
type input "Monroe"
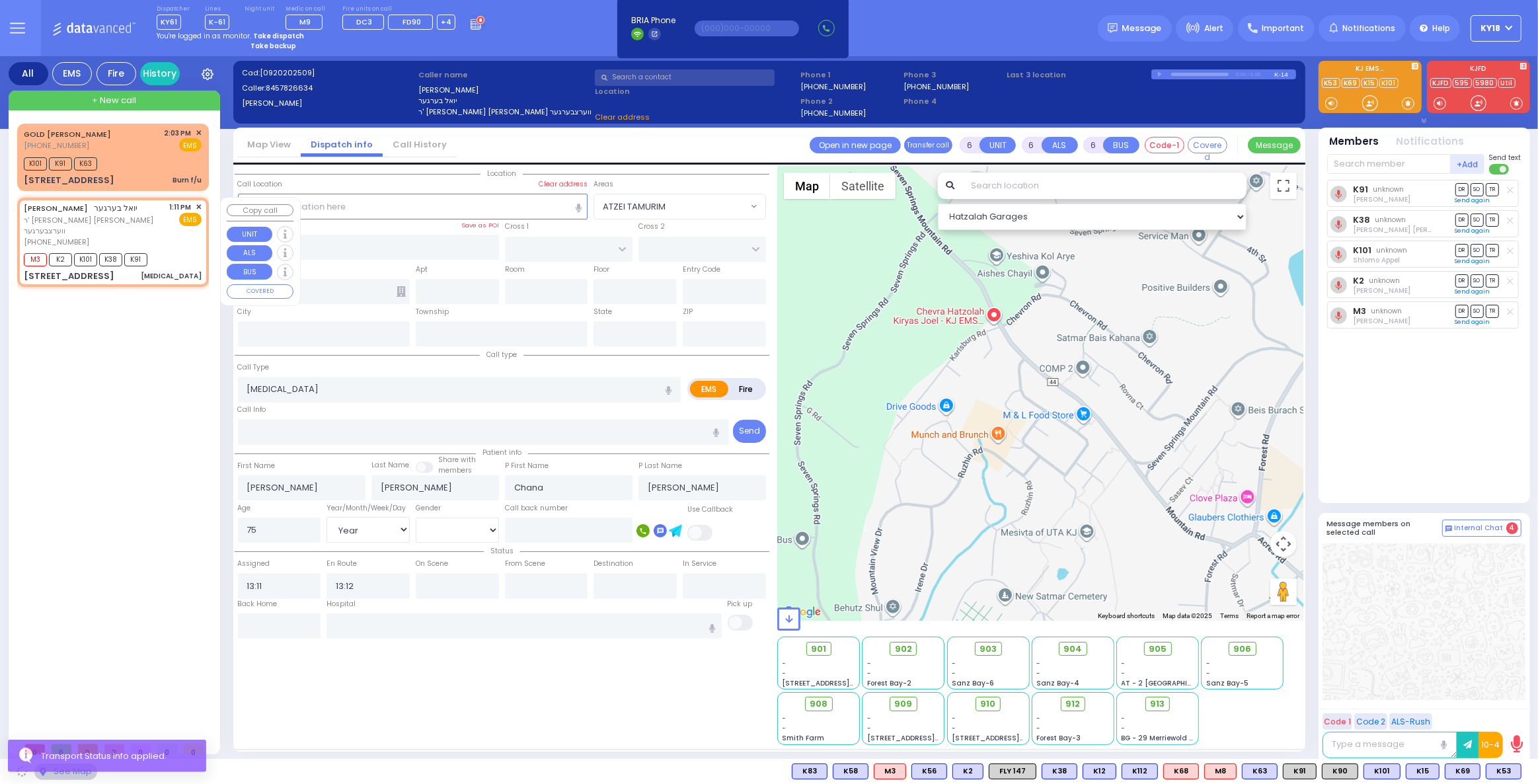
type input "[US_STATE]"
type input "10950"
select select "SECTION 6"
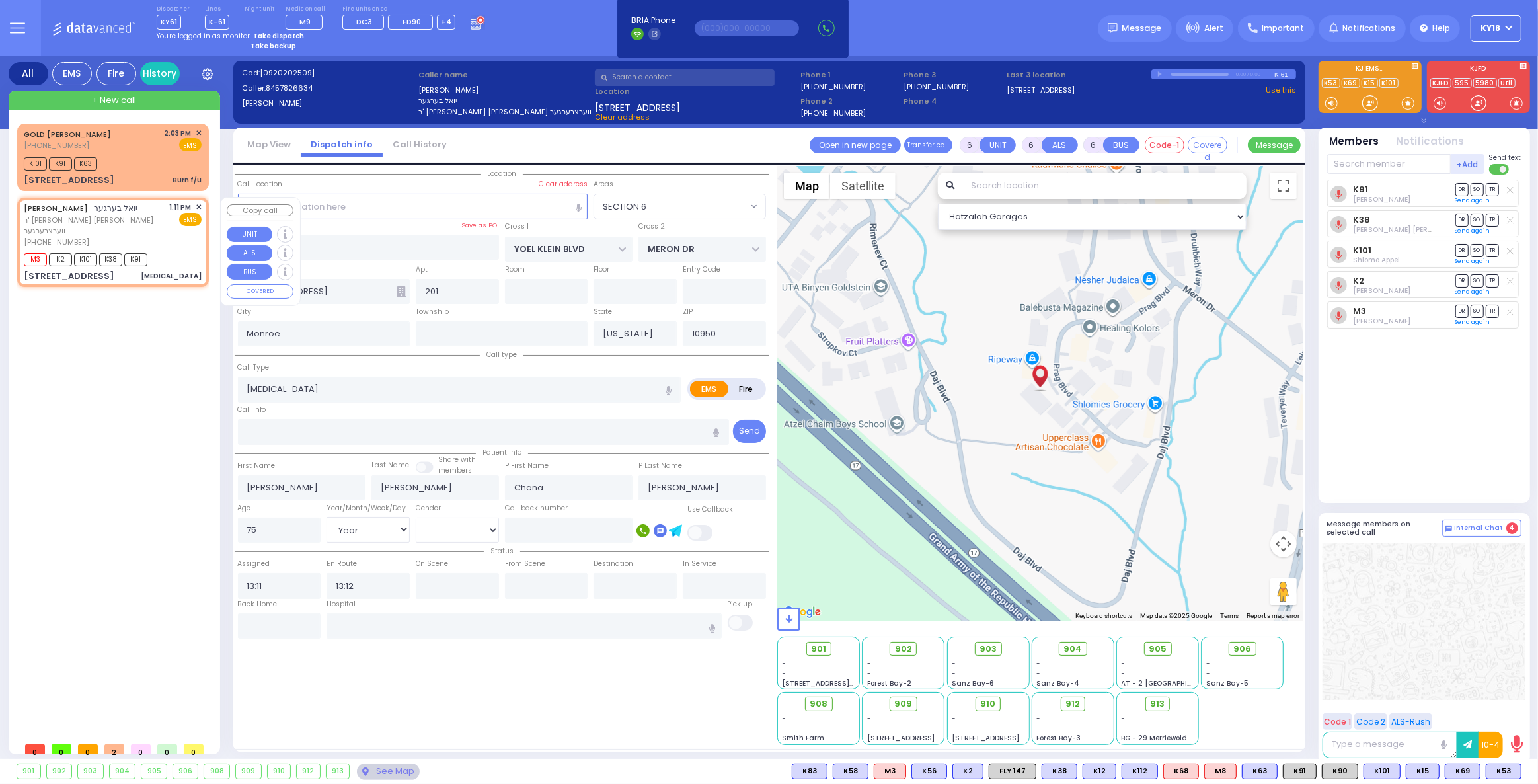
click at [201, 204] on div "[PERSON_NAME] יואל בערגער [PERSON_NAME] ווערצבערגער [PHONE_NUMBER] 1:11 PM ✕ EMS" at bounding box center [113, 242] width 187 height 85
select select
radio input "true"
select select "Year"
select select "SECTION 6"
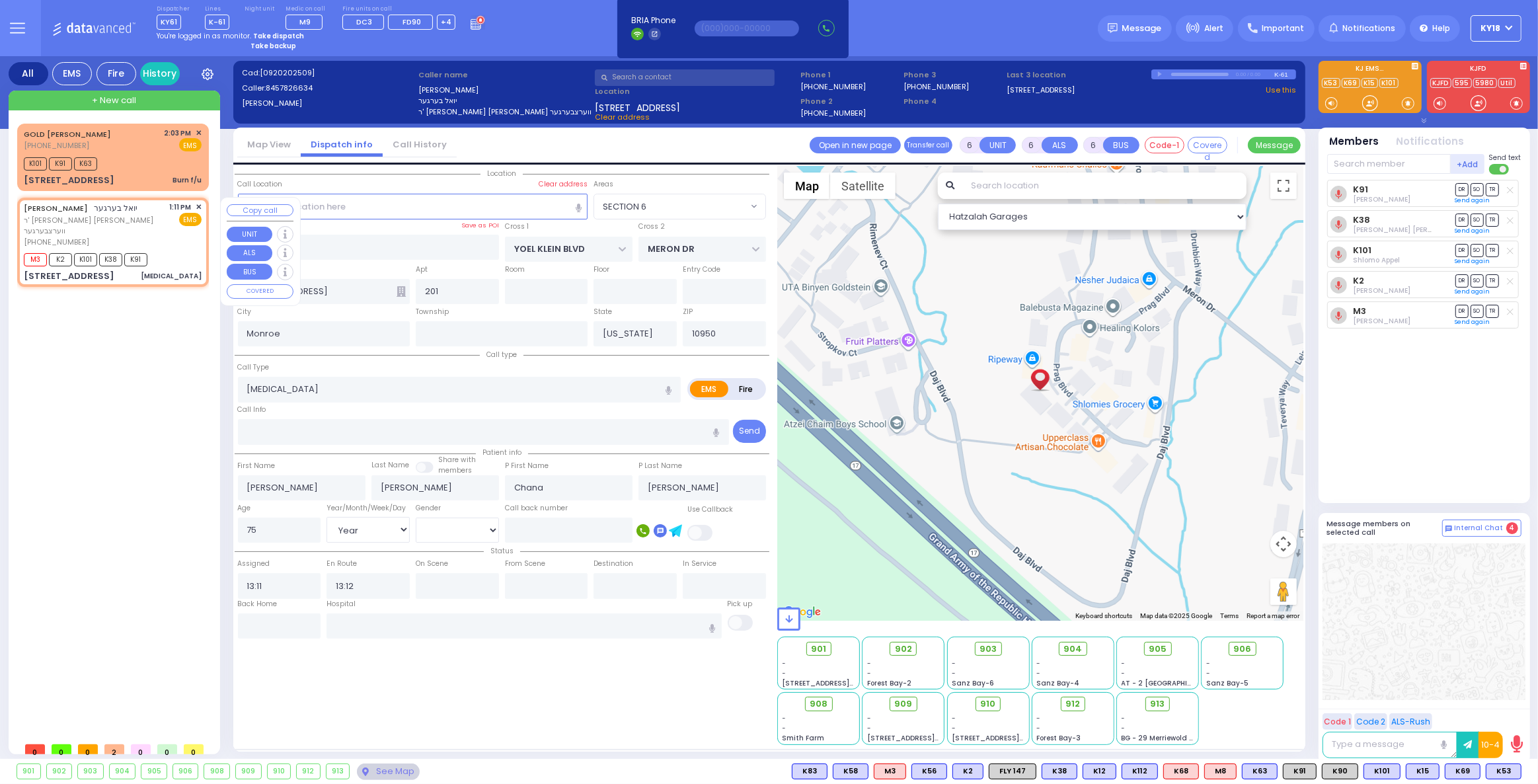
select select "Hatzalah Garages"
click at [197, 201] on span "✕" at bounding box center [198, 207] width 6 height 11
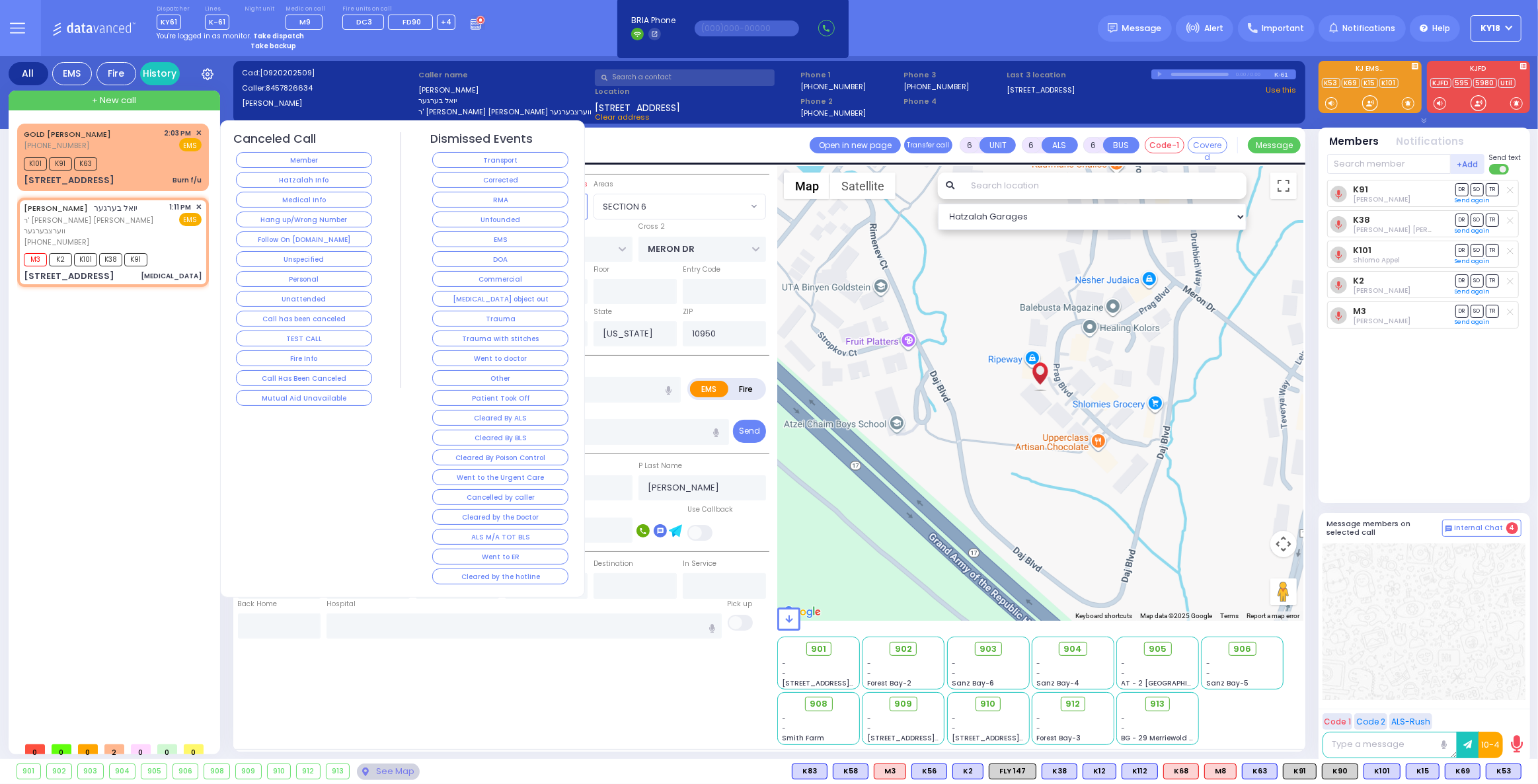
click at [454, 195] on button "RMA" at bounding box center [501, 200] width 136 height 16
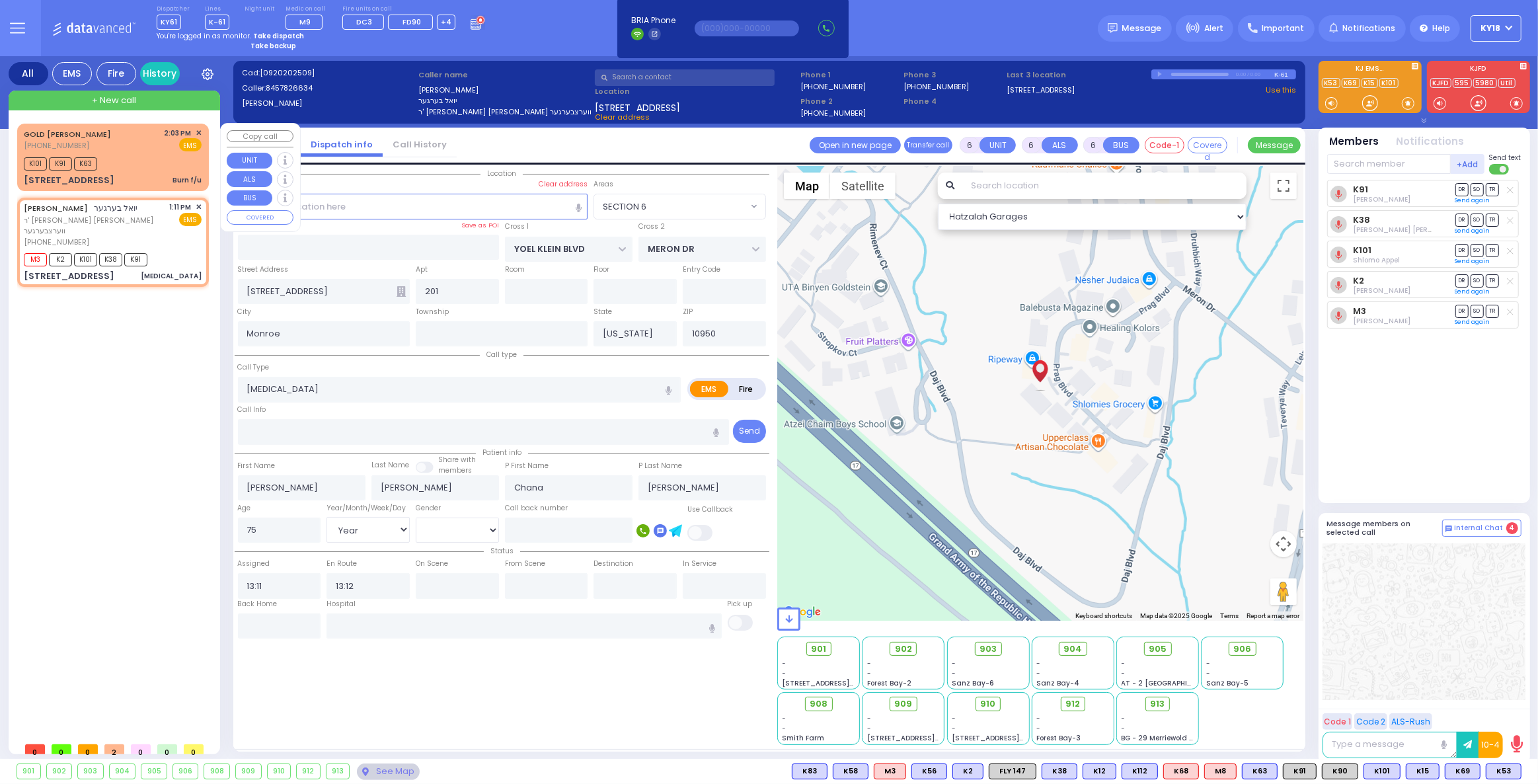
select select
radio input "true"
select select
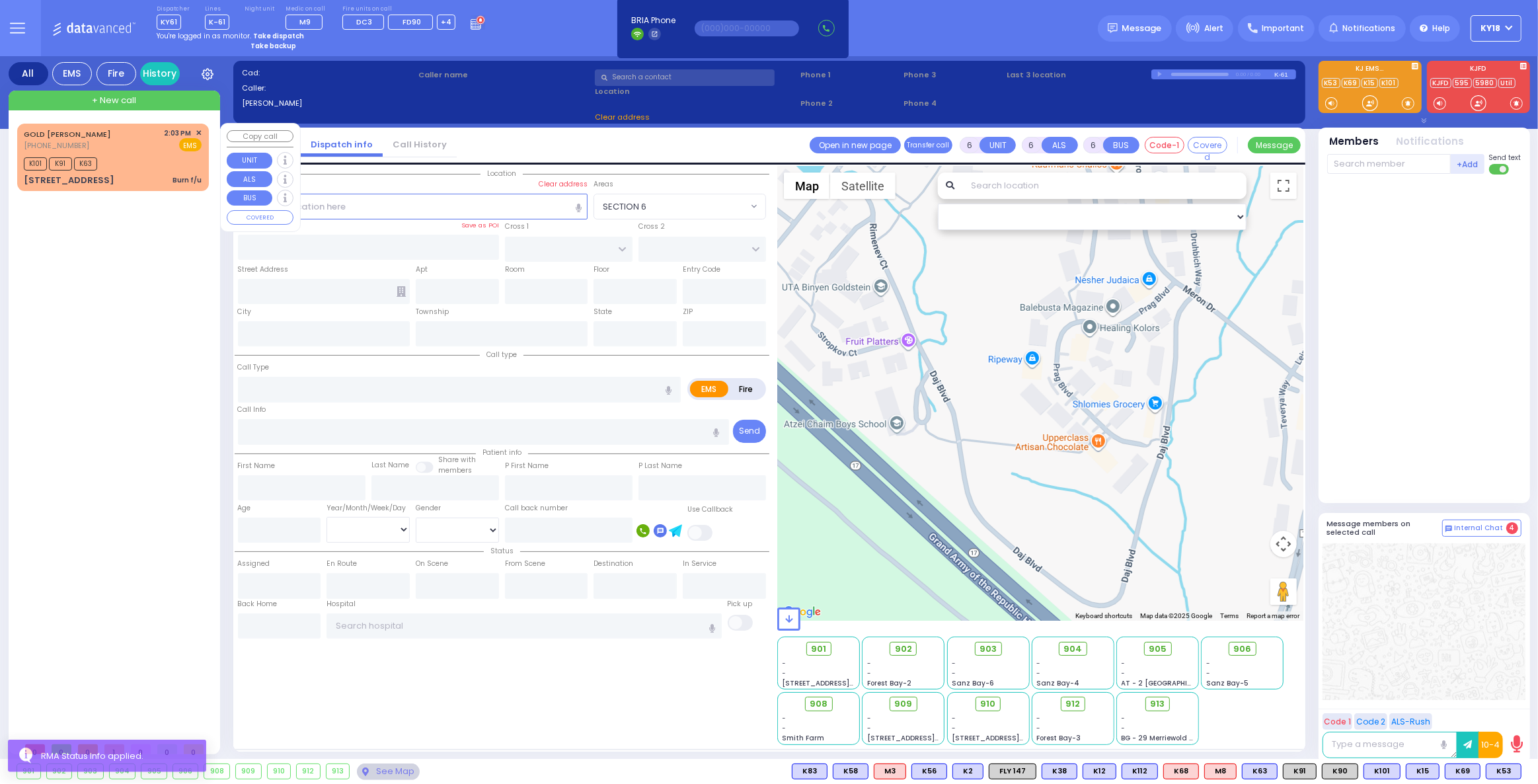
click at [154, 170] on div "GOLD [PERSON_NAME] [PHONE_NUMBER] 2:03 PM ✕ EMS K101 K91" at bounding box center [113, 157] width 187 height 64
type input "3"
type input "0"
select select
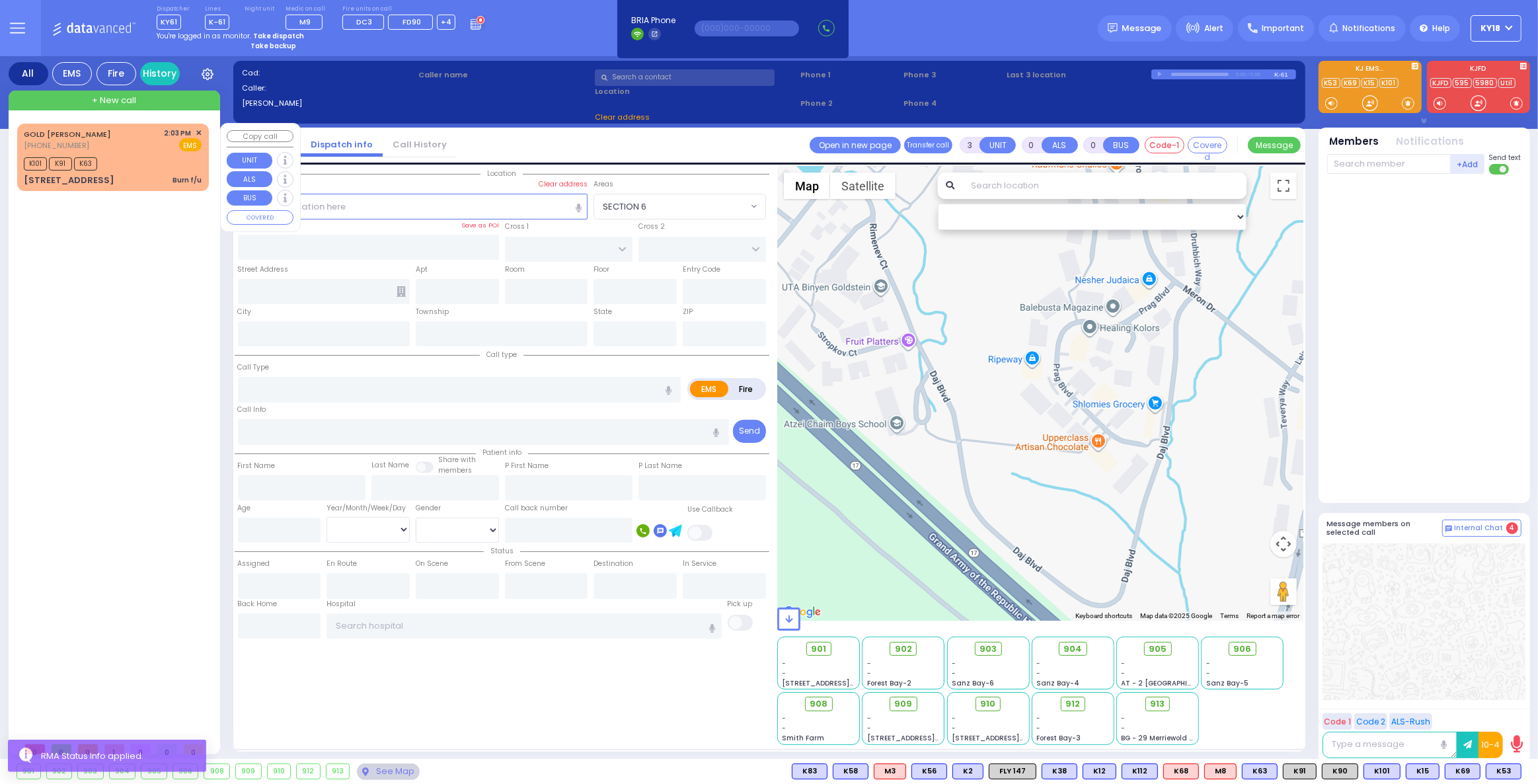
type input "Burn f/u"
radio input "true"
select select
type input "14:03"
type input "14:06"
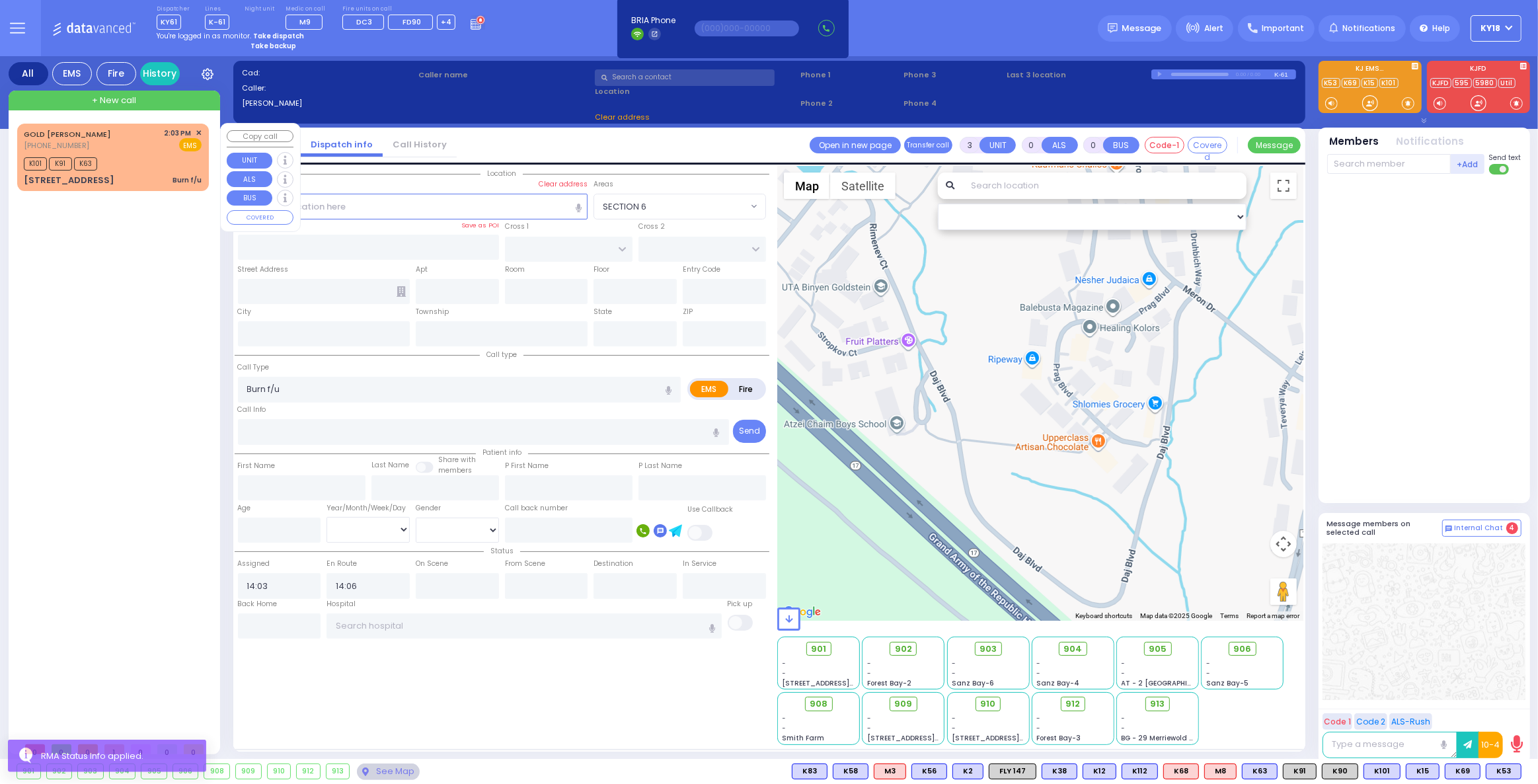
select select "Hatzalah Garages"
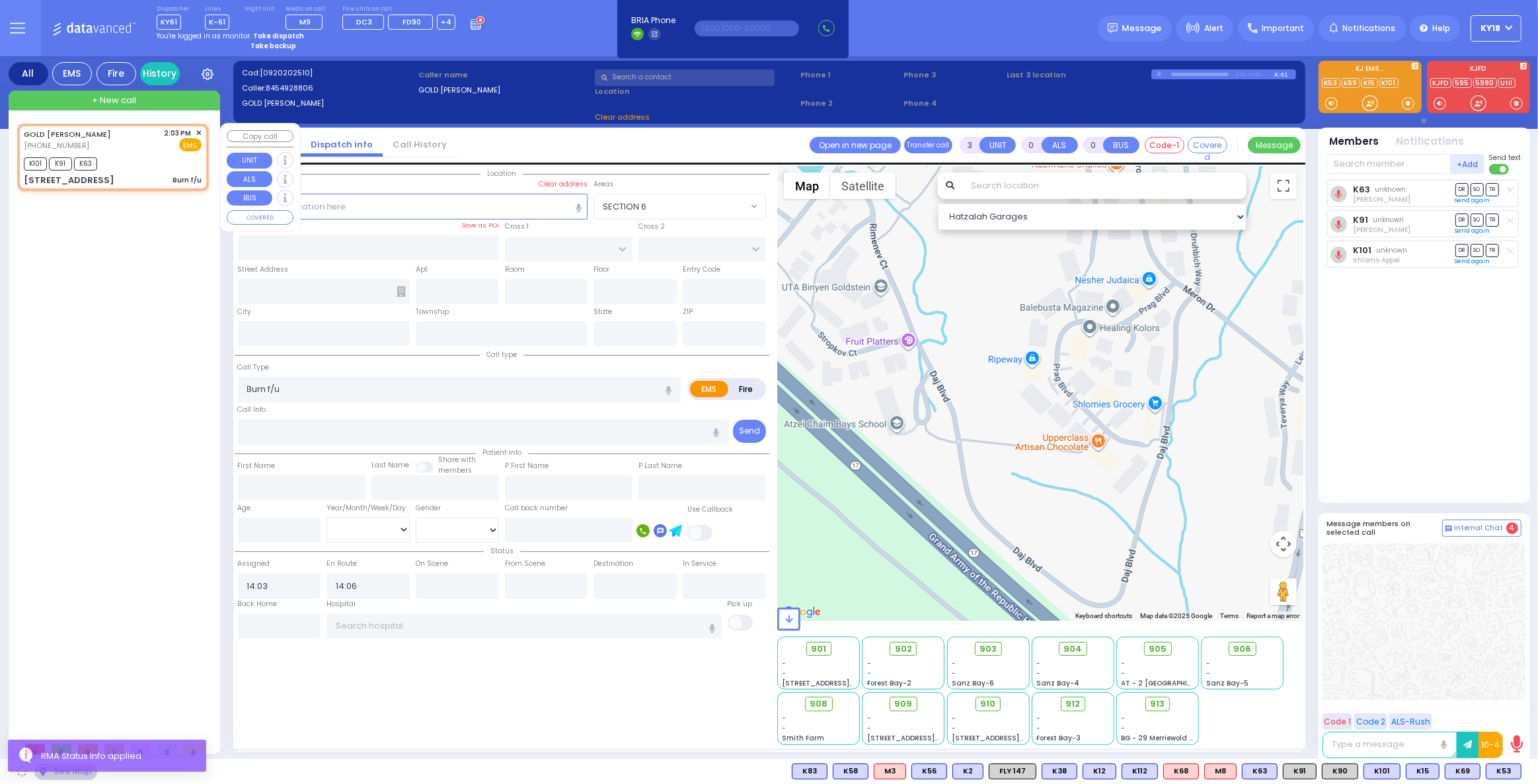
type input "[STREET_ADDRESS]"
type input "312"
type input "MONROE"
type input "[US_STATE]"
type input "10950"
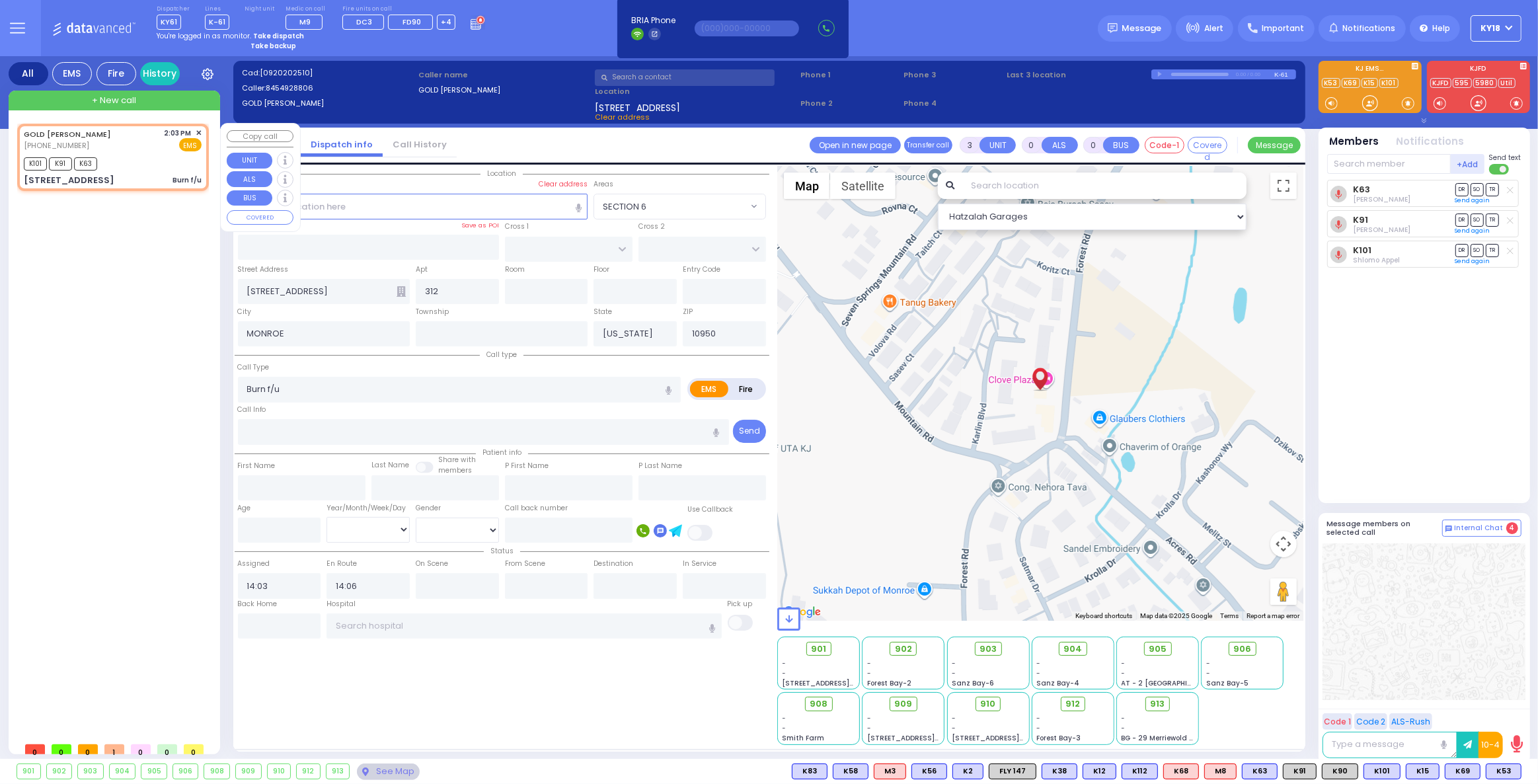
click at [201, 133] on span "✕" at bounding box center [198, 133] width 6 height 11
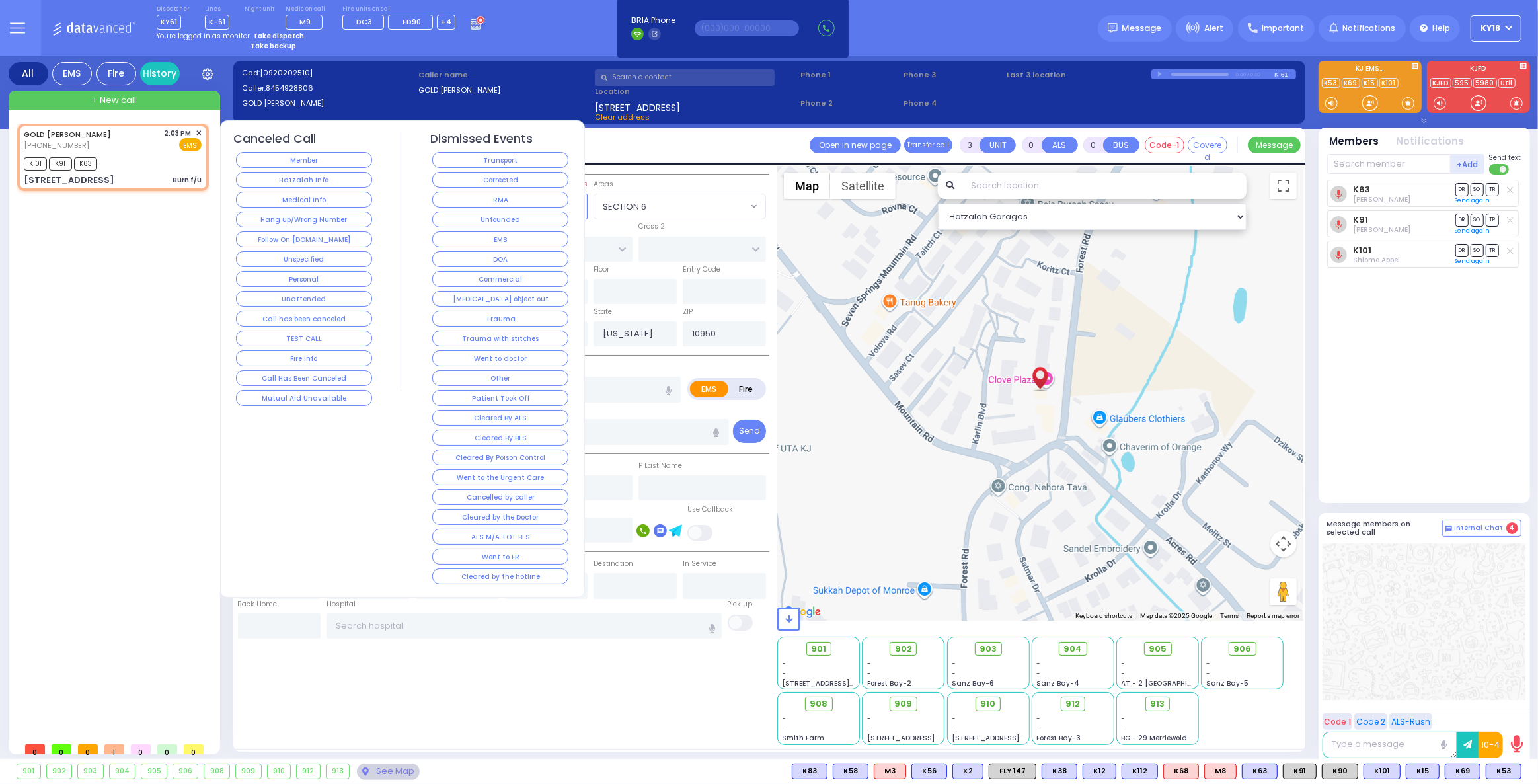
click at [496, 175] on button "Corrected" at bounding box center [501, 180] width 136 height 16
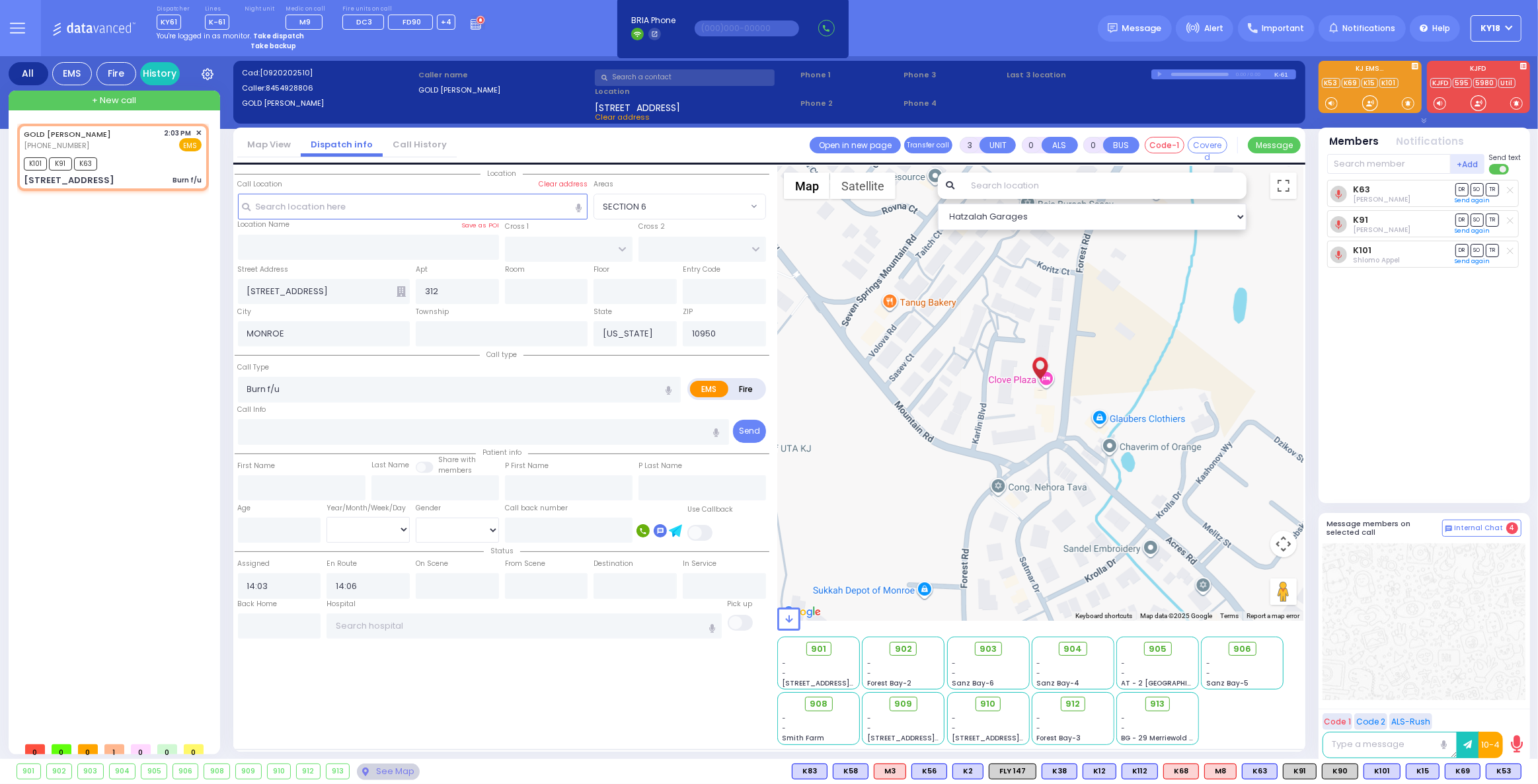
select select
radio input "true"
select select
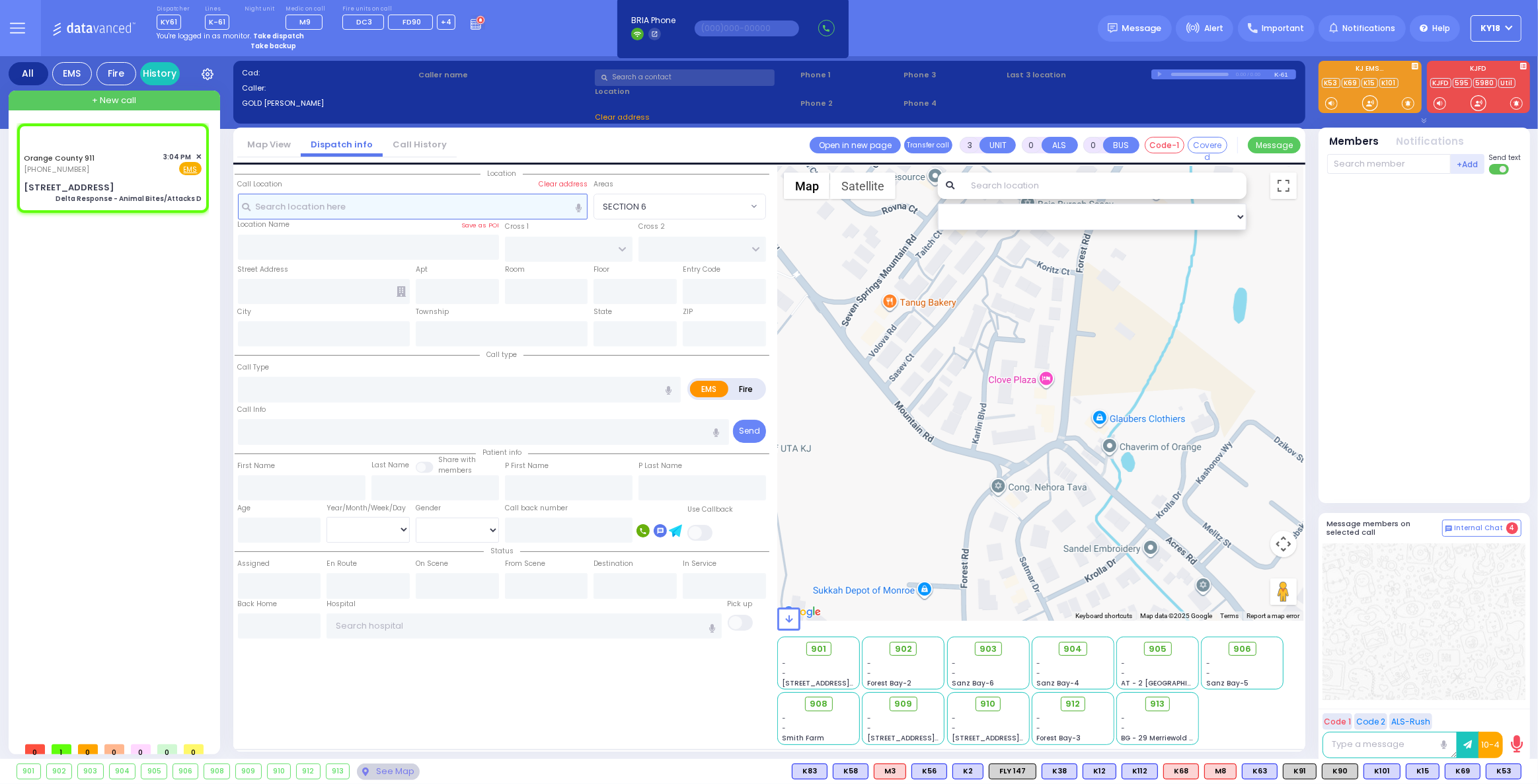
type input "6"
select select
type input "Delta Response - Animal Bites/Attacks D"
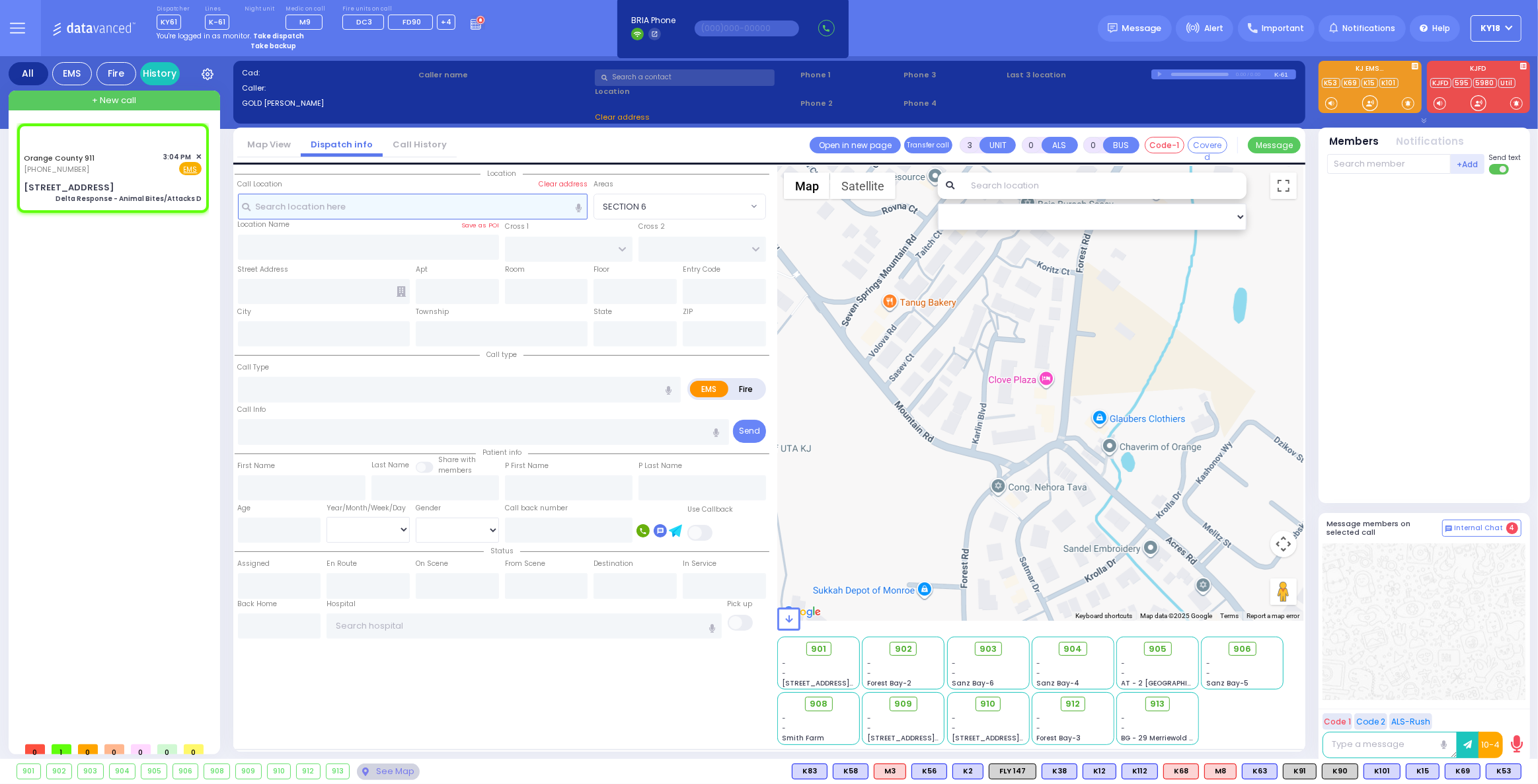
radio input "true"
type input "Nature: : Delta Response - Animal Bites/Attacks D Address: : [STREET_ADDRESS][G…"
select select
select select "Hatzalah Garages"
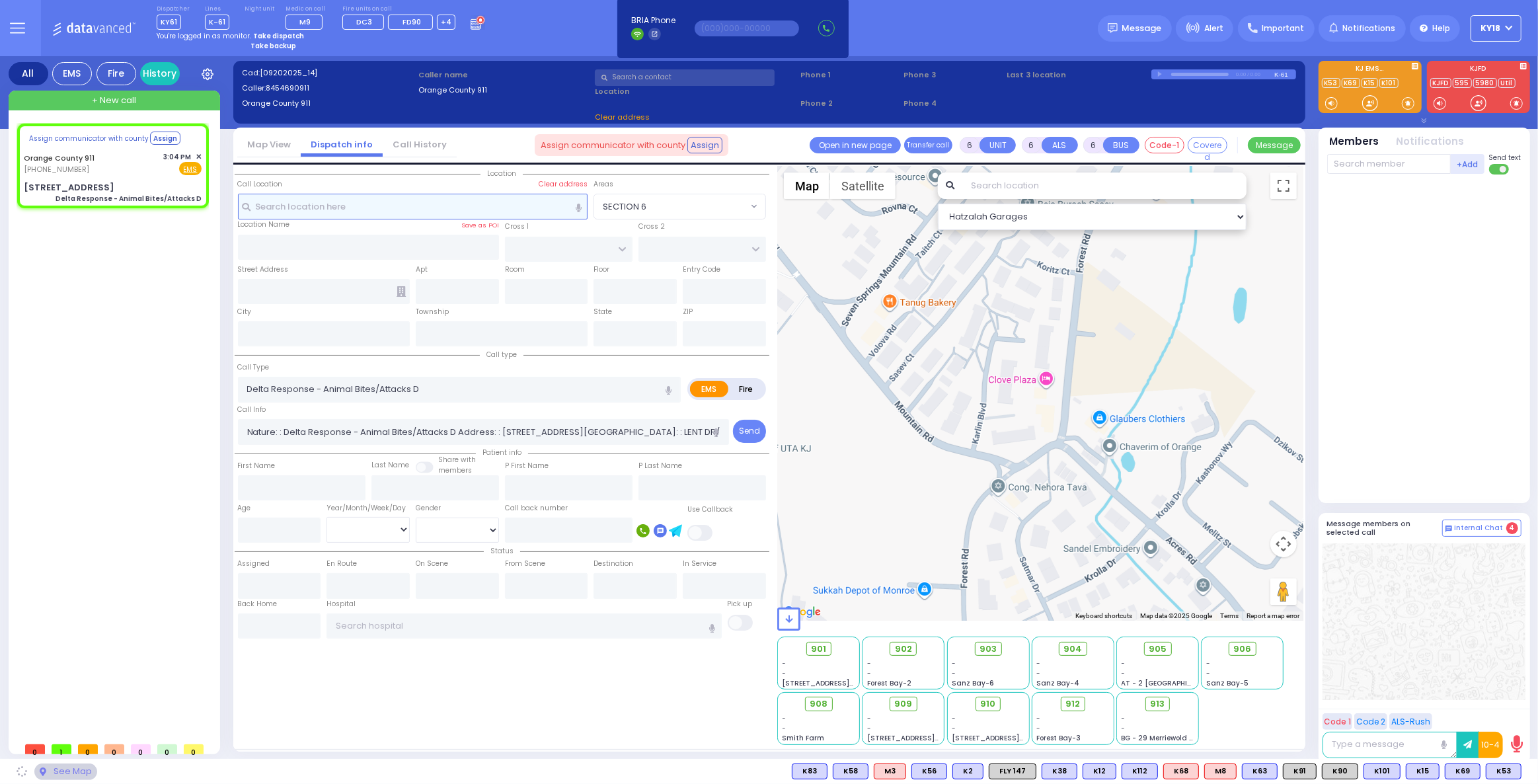
select select
radio input "true"
select select
select select "Hatzalah Garages"
type input "[STREET_ADDRESS]"
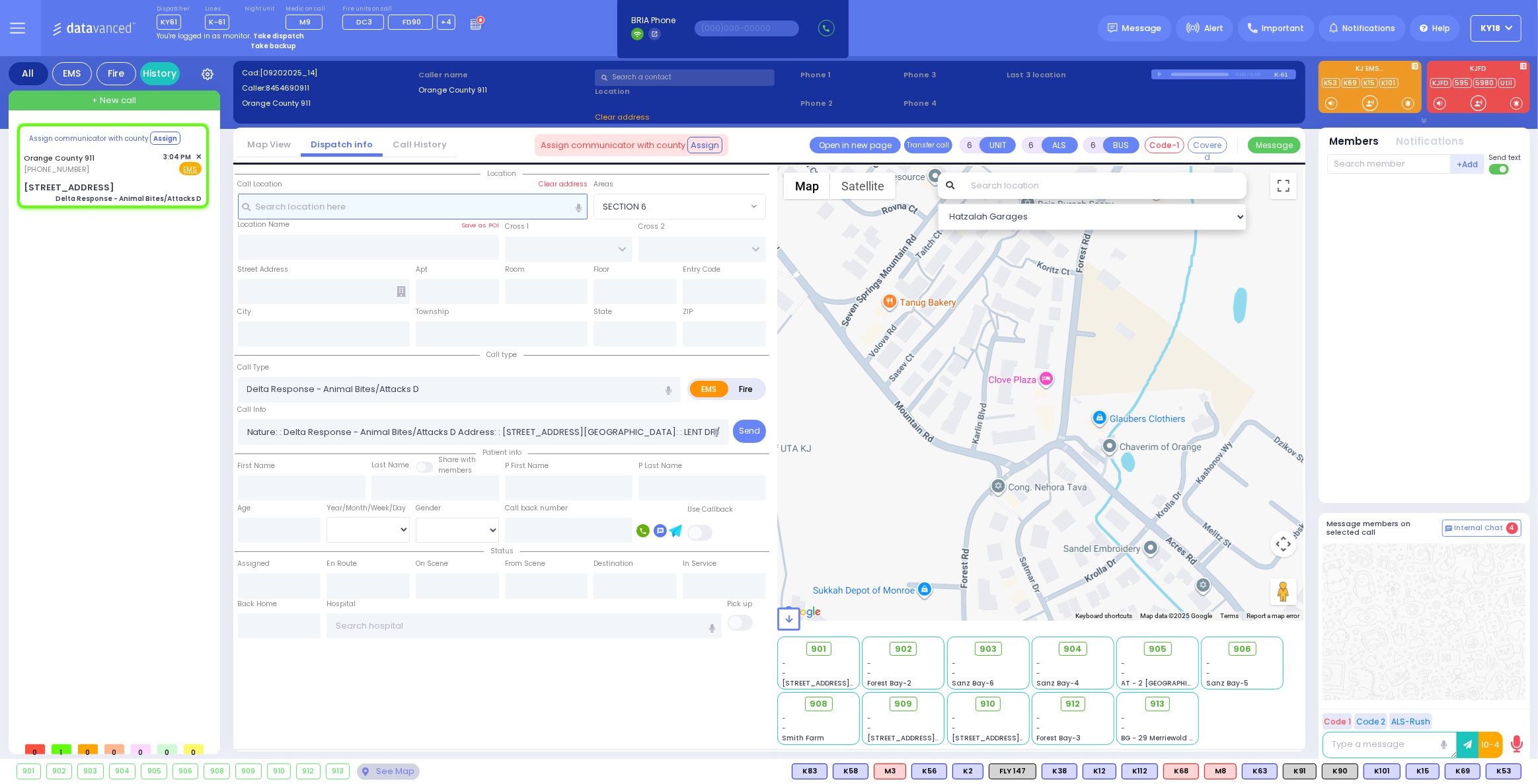
type input "Monroe"
type input "[US_STATE]"
type input "10930"
